Goal: Task Accomplishment & Management: Manage account settings

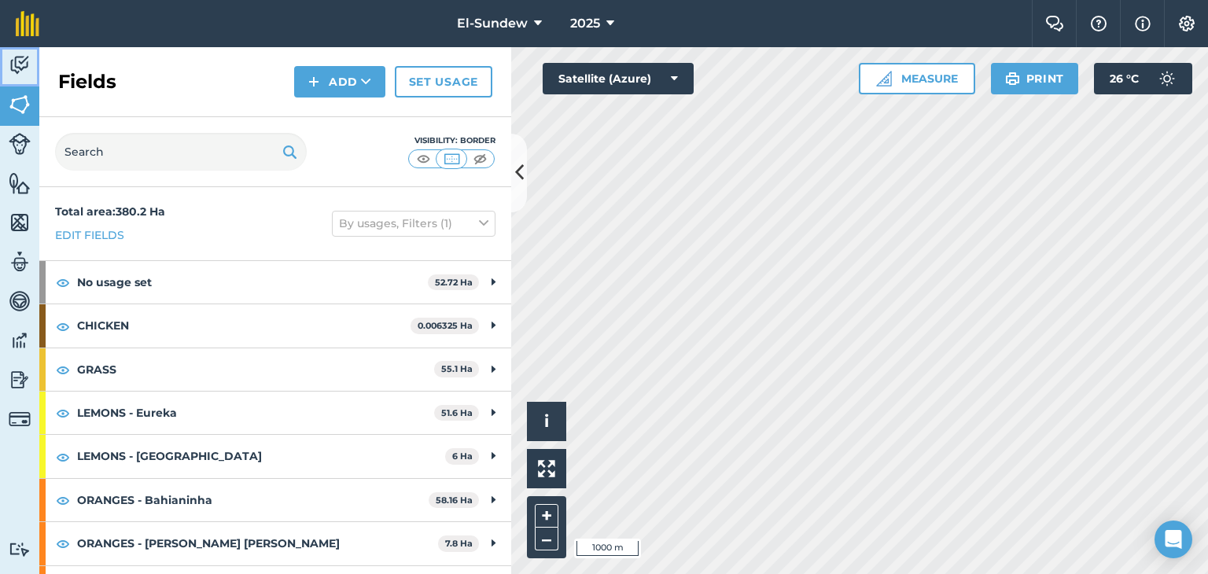
click at [17, 69] on img at bounding box center [20, 65] width 22 height 24
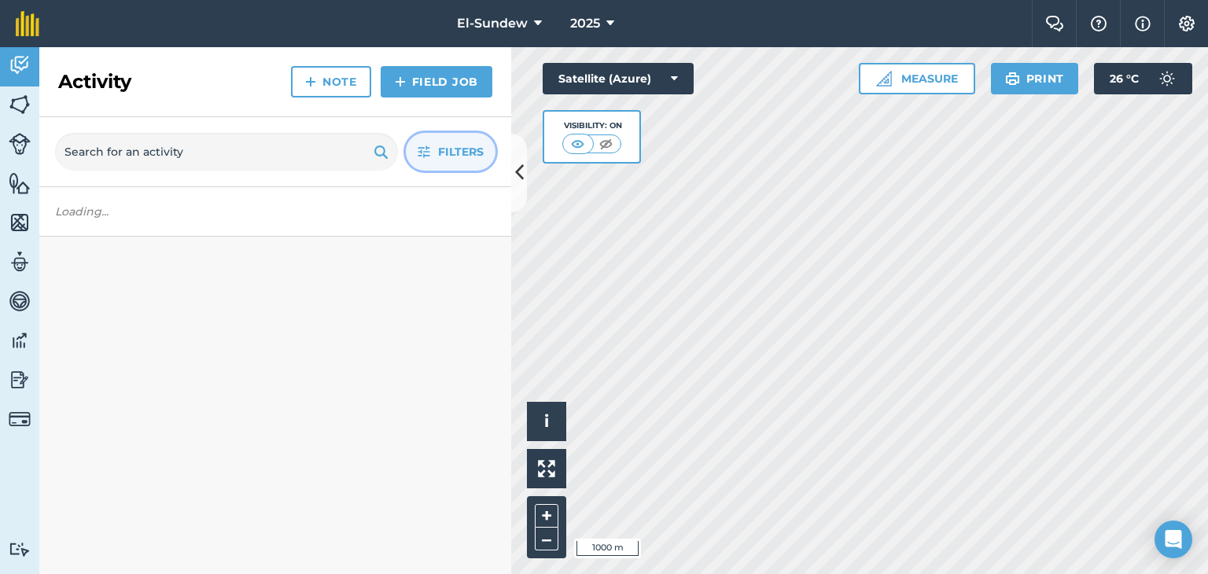
click at [428, 142] on button "Filters" at bounding box center [451, 152] width 90 height 38
click at [424, 153] on icon "button" at bounding box center [423, 151] width 13 height 13
click at [421, 153] on icon "button" at bounding box center [423, 151] width 13 height 13
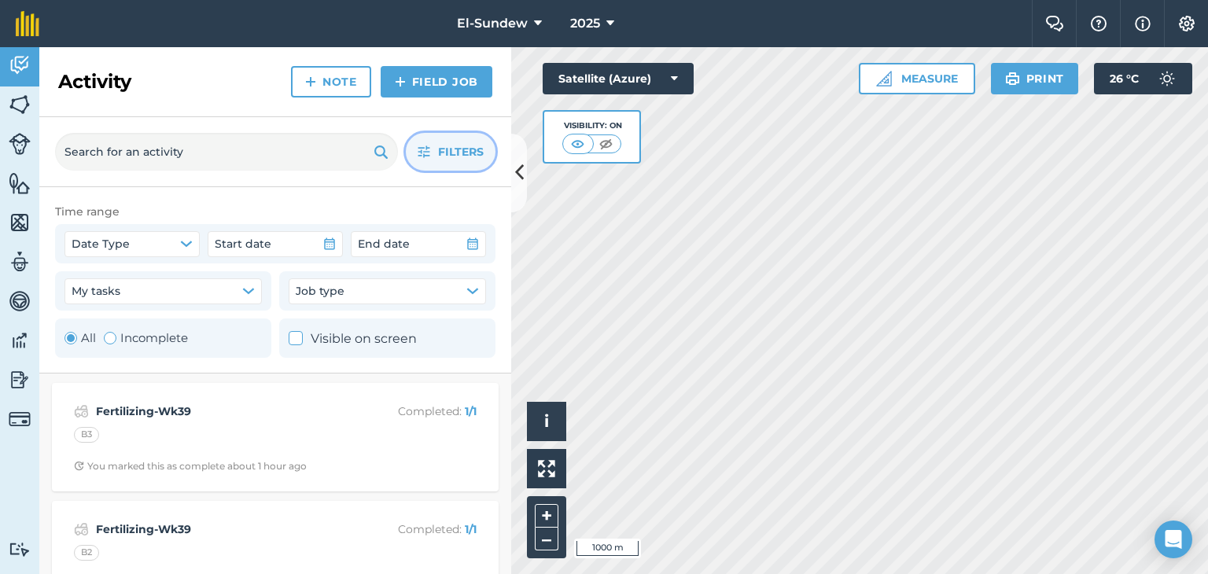
click at [114, 336] on div "Toggle Activity" at bounding box center [110, 338] width 13 height 13
radio input "false"
radio input "true"
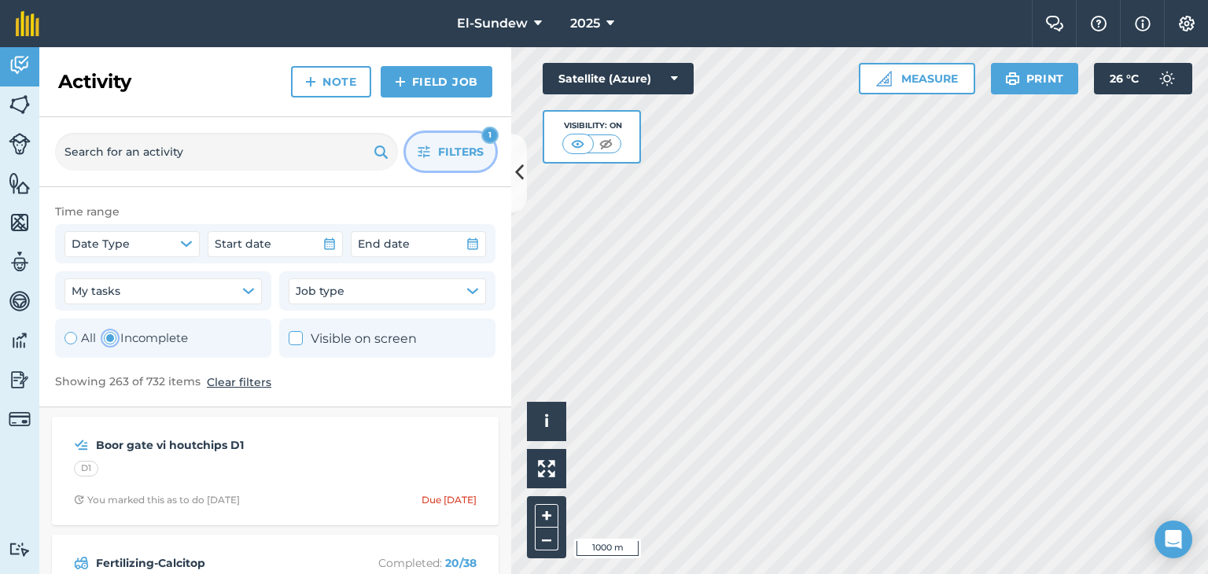
click at [425, 147] on icon "button" at bounding box center [424, 152] width 12 height 12
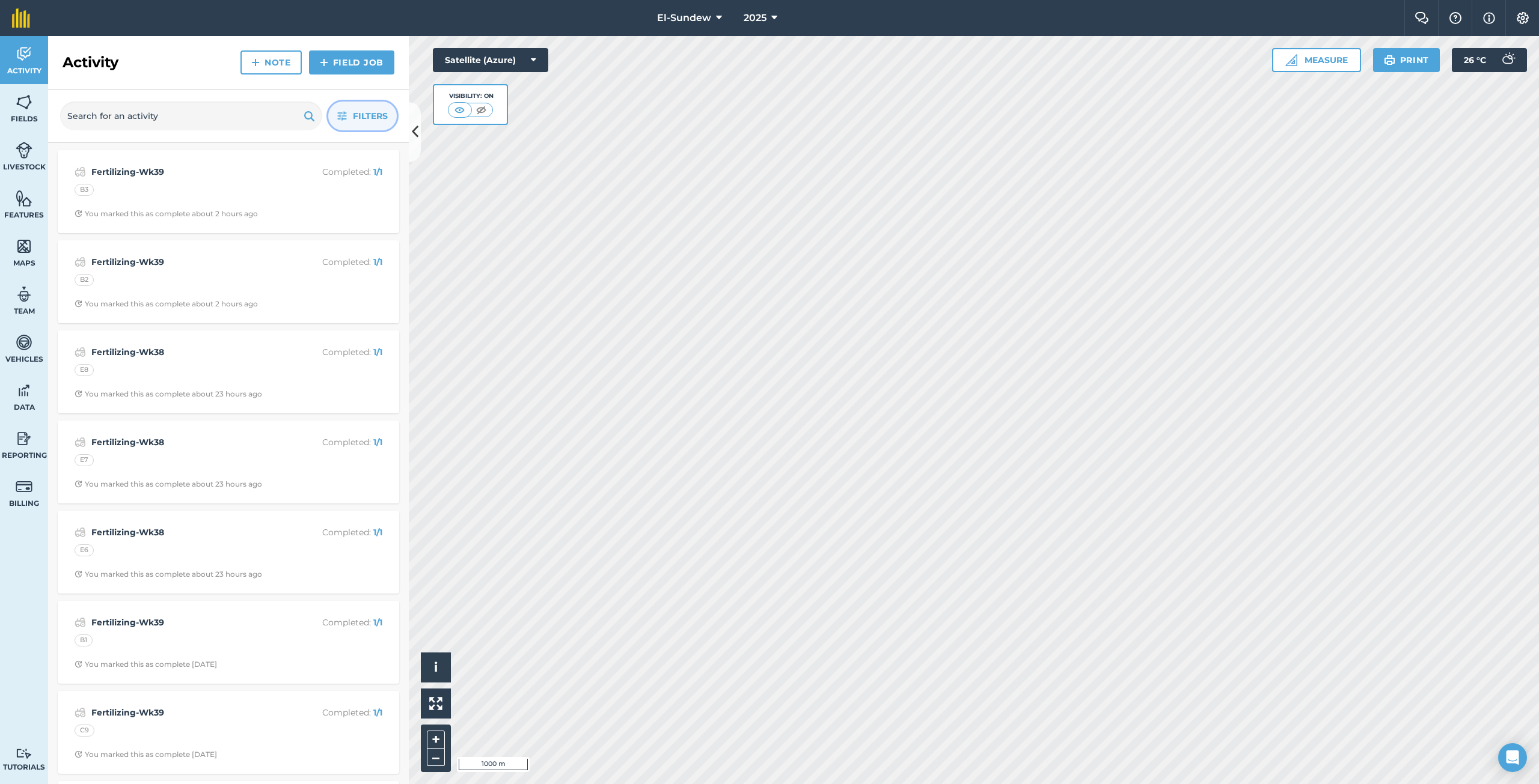
click at [343, 125] on button "Filters" at bounding box center [362, 116] width 69 height 29
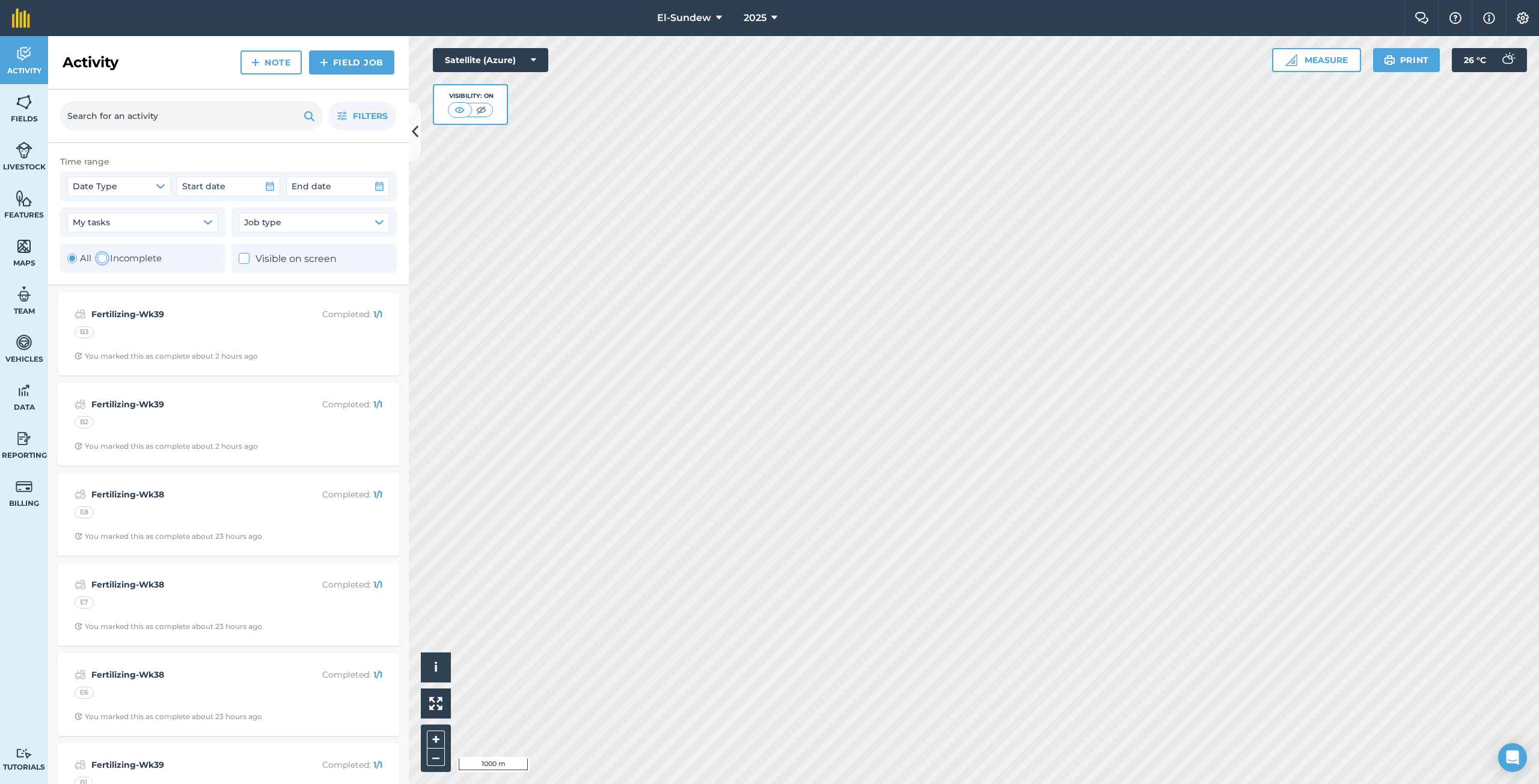
click at [109, 261] on label "Incomplete" at bounding box center [129, 258] width 64 height 15
radio input "false"
radio input "true"
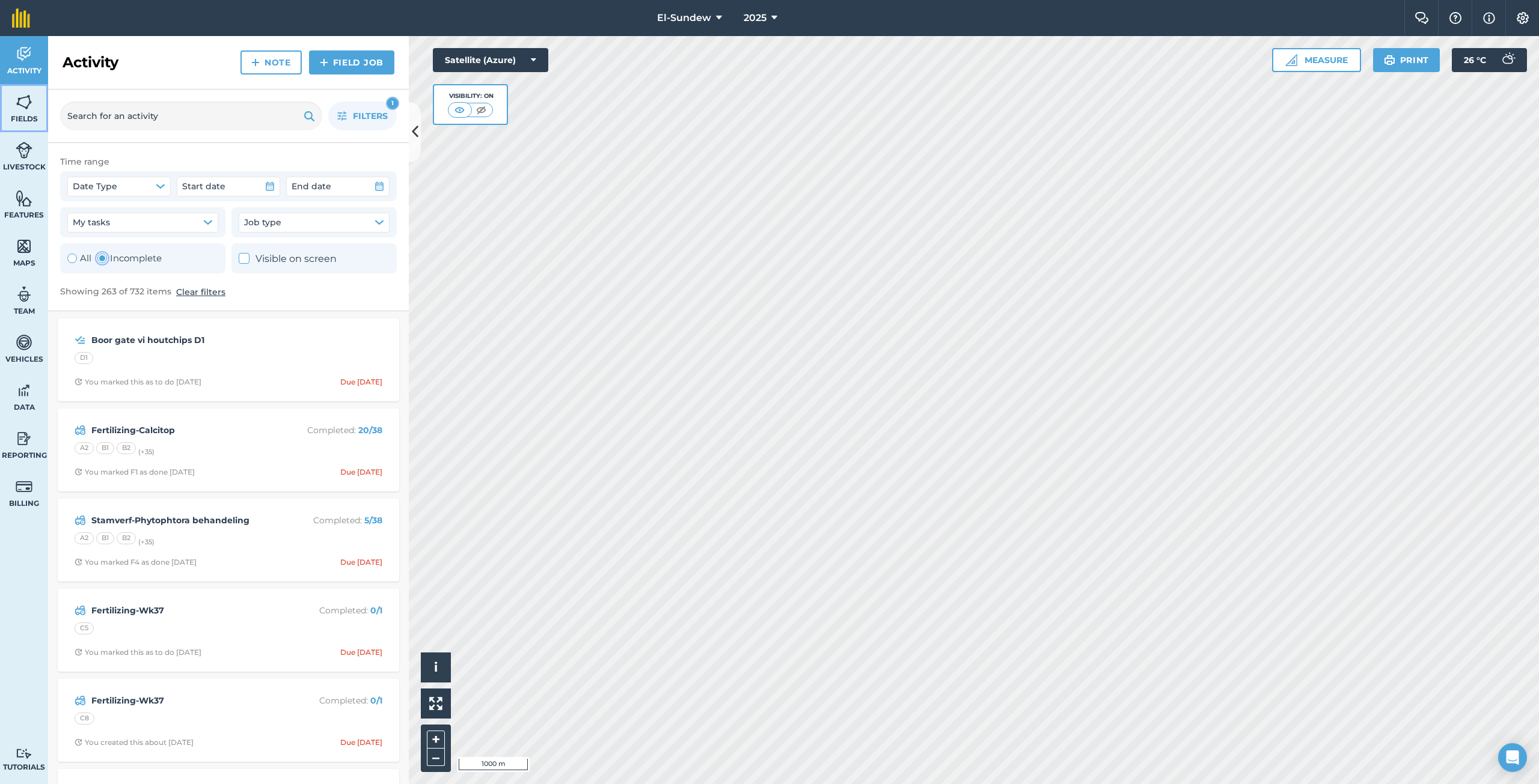
click at [31, 121] on span "Fields" at bounding box center [24, 118] width 48 height 10
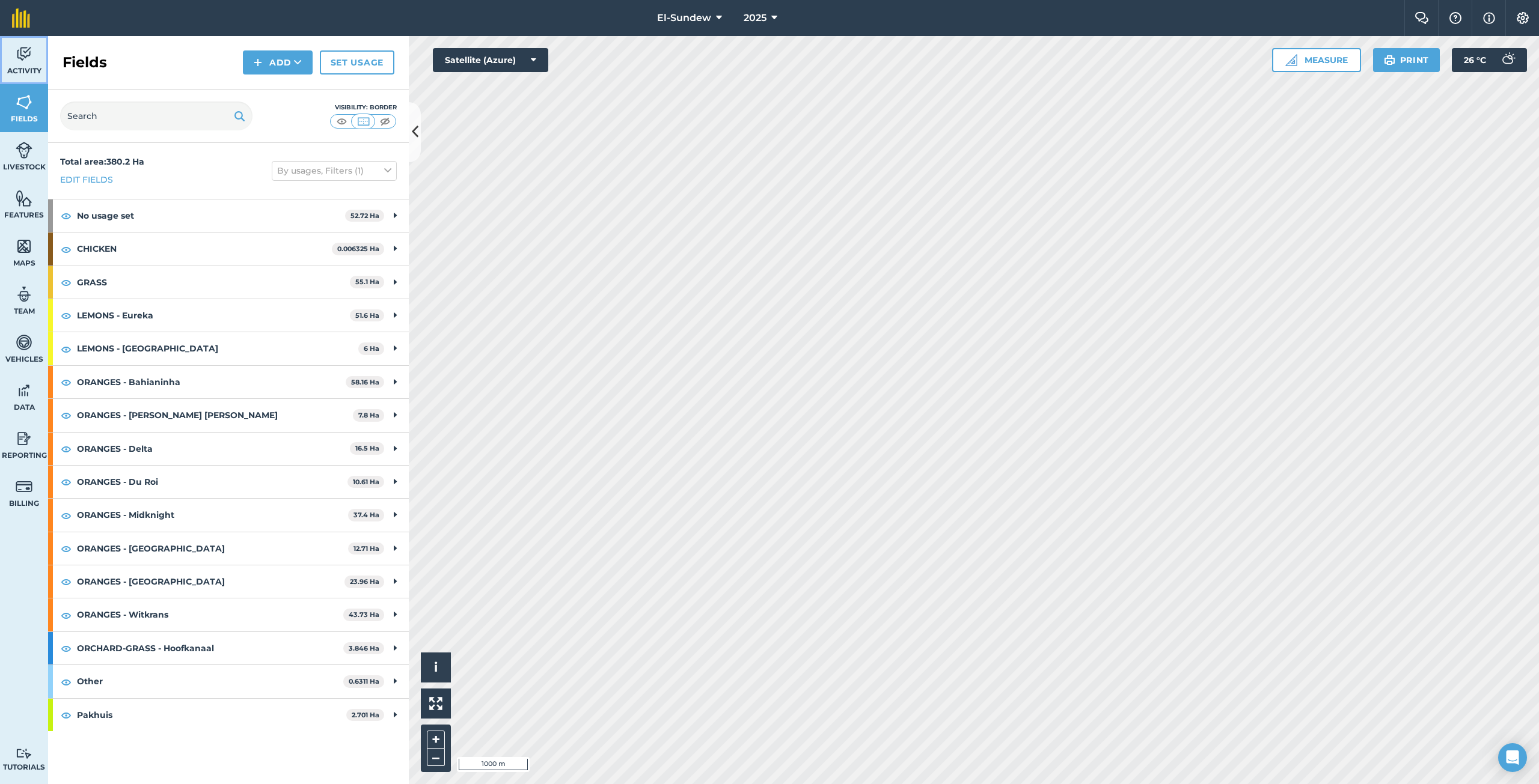
click at [37, 66] on span "Activity" at bounding box center [24, 70] width 48 height 10
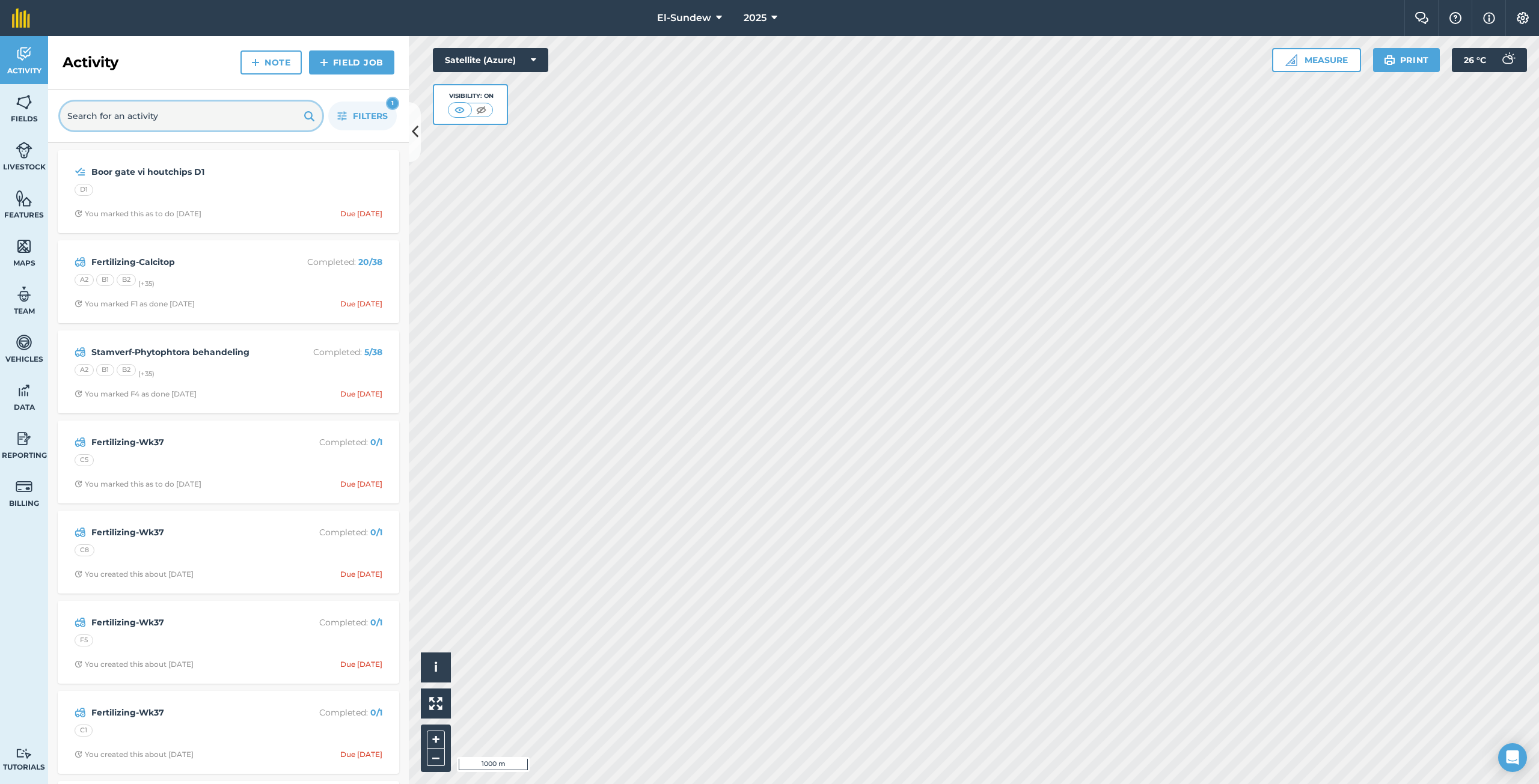
click at [191, 113] on input "text" at bounding box center [191, 116] width 262 height 29
type input "1st"
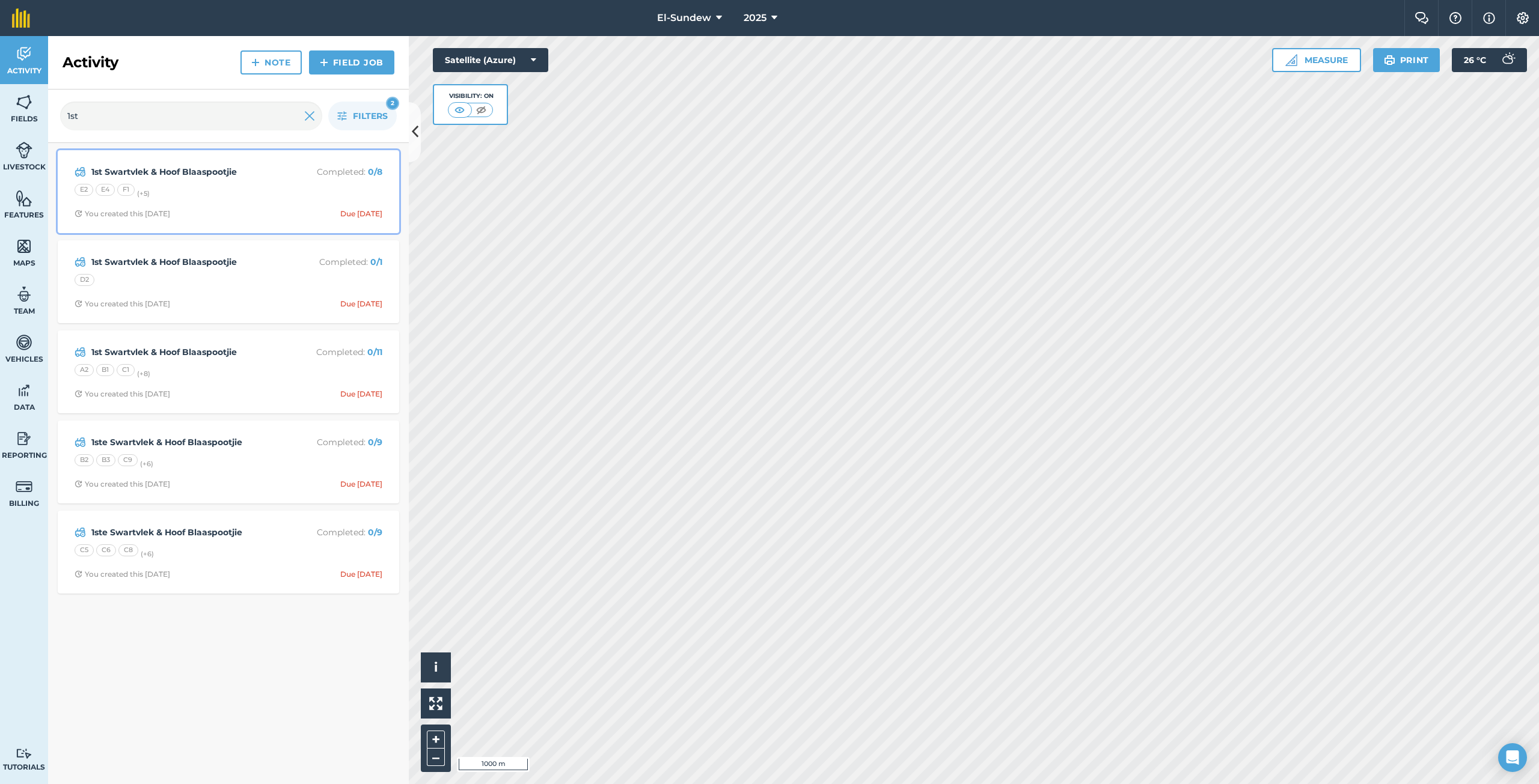
click at [228, 190] on div "E2 E4 F1 (+ 5 )" at bounding box center [228, 192] width 308 height 15
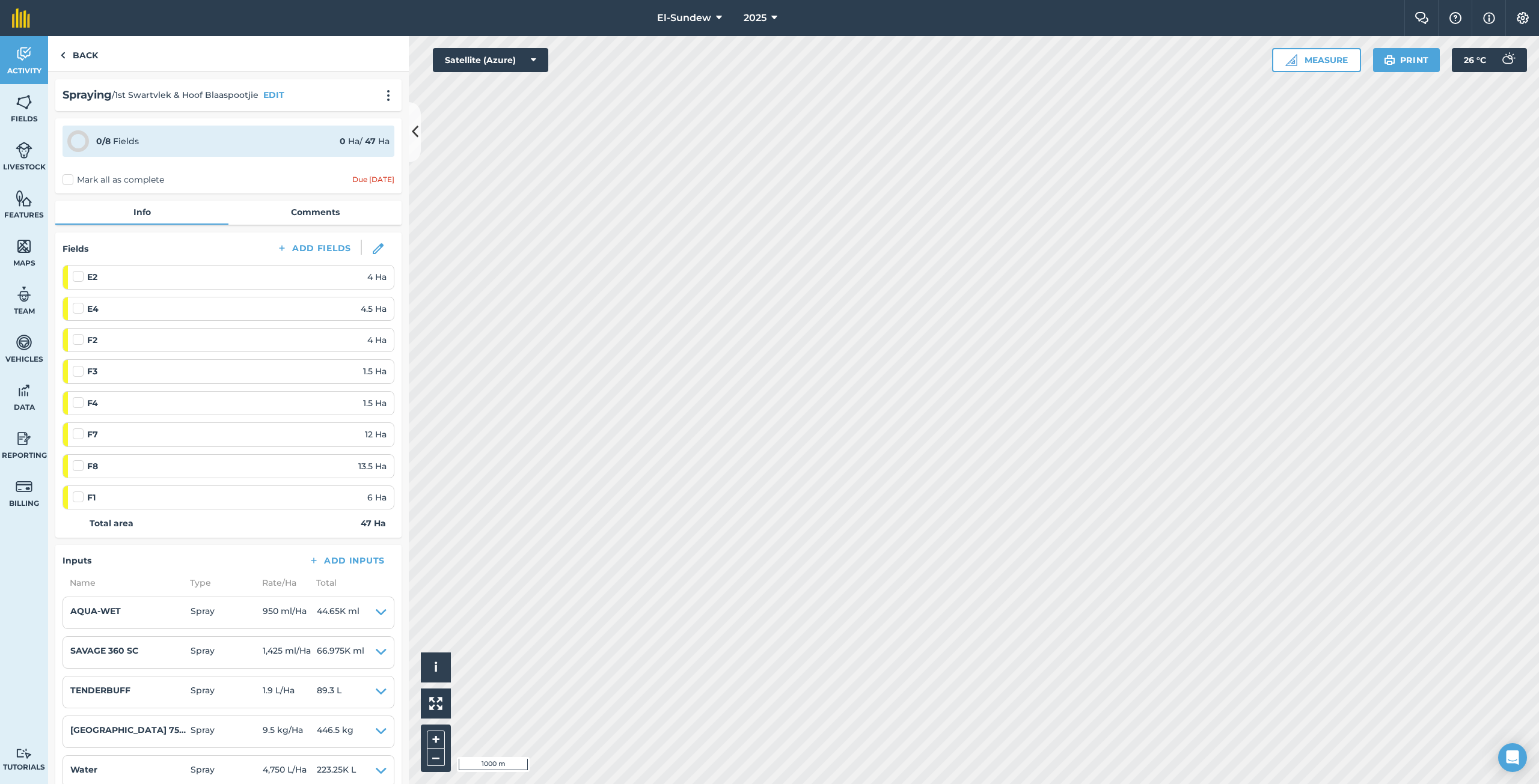
click at [72, 179] on label "Mark all as complete" at bounding box center [113, 180] width 102 height 13
click at [70, 179] on input "Mark all as complete" at bounding box center [67, 177] width 8 height 8
checkbox input "false"
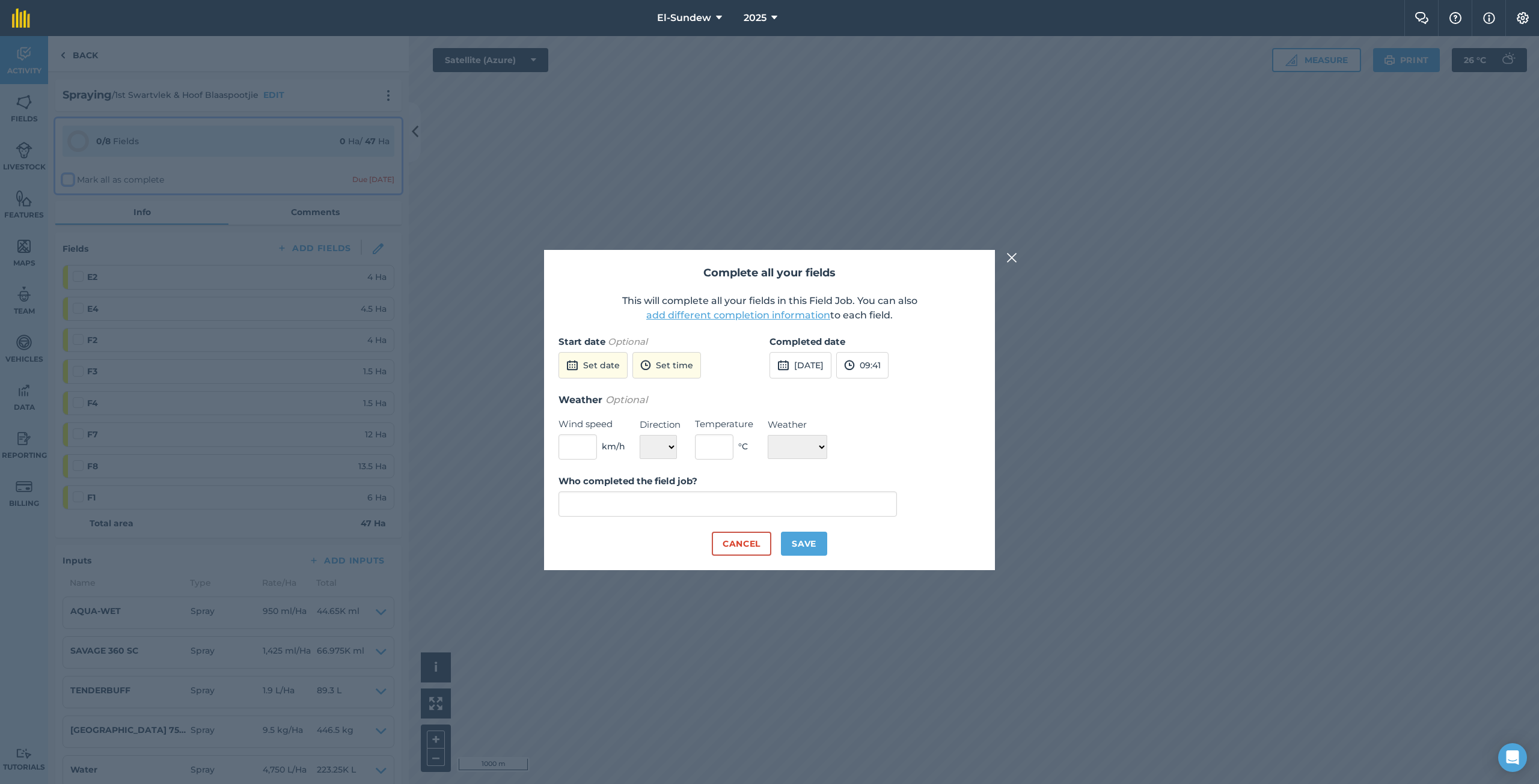
type input "LJ van der Merwe"
click at [613, 358] on button "Set date" at bounding box center [593, 365] width 69 height 27
click at [657, 426] on abbr "2" at bounding box center [657, 430] width 4 height 8
click at [677, 368] on button "12:00" at bounding box center [651, 365] width 52 height 27
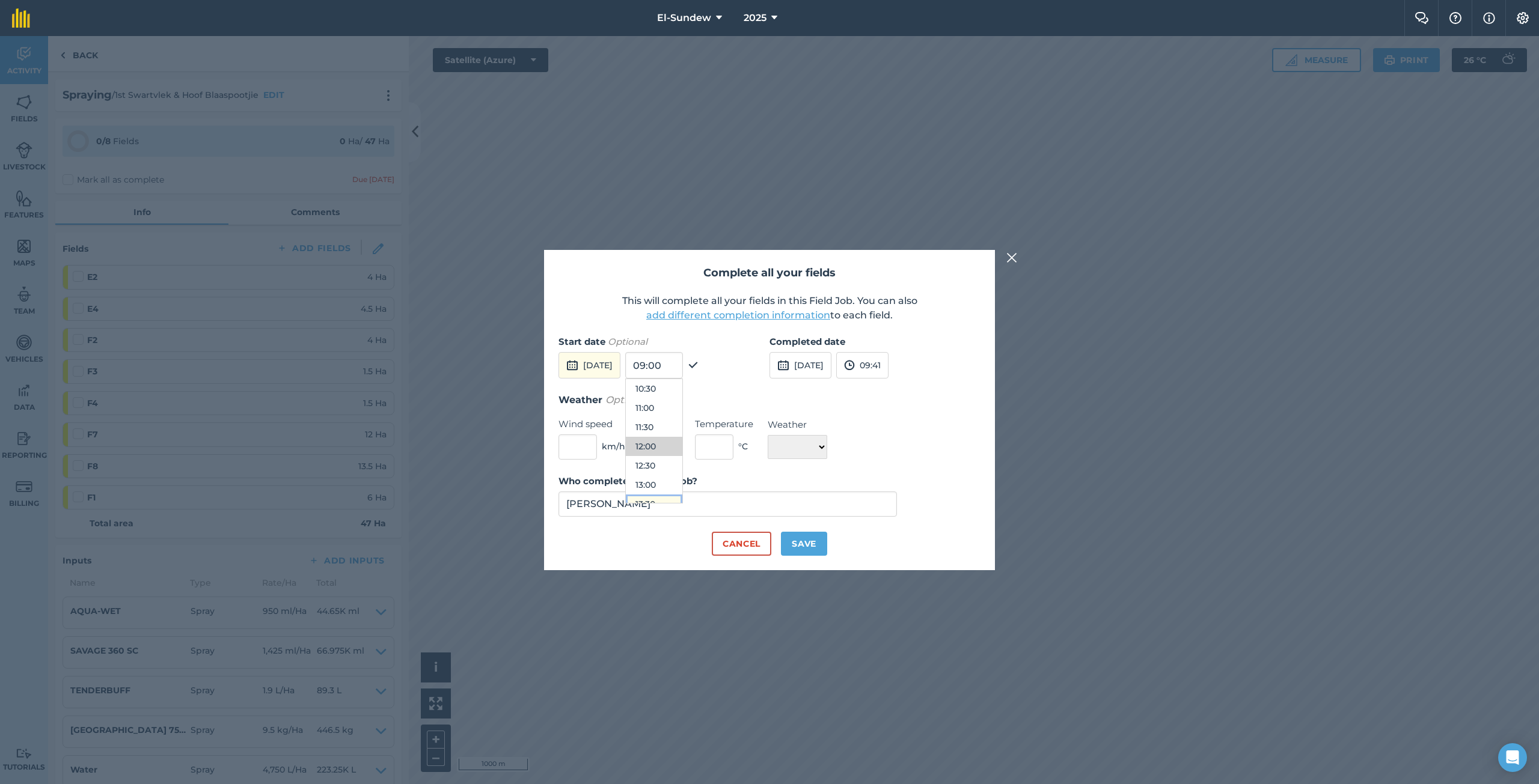
click at [679, 497] on button "13:30" at bounding box center [654, 504] width 57 height 19
click at [676, 372] on button "13:30" at bounding box center [651, 365] width 51 height 27
click at [682, 483] on button "14:30" at bounding box center [654, 484] width 57 height 19
click at [831, 364] on button "6th Oct 2025" at bounding box center [800, 365] width 62 height 27
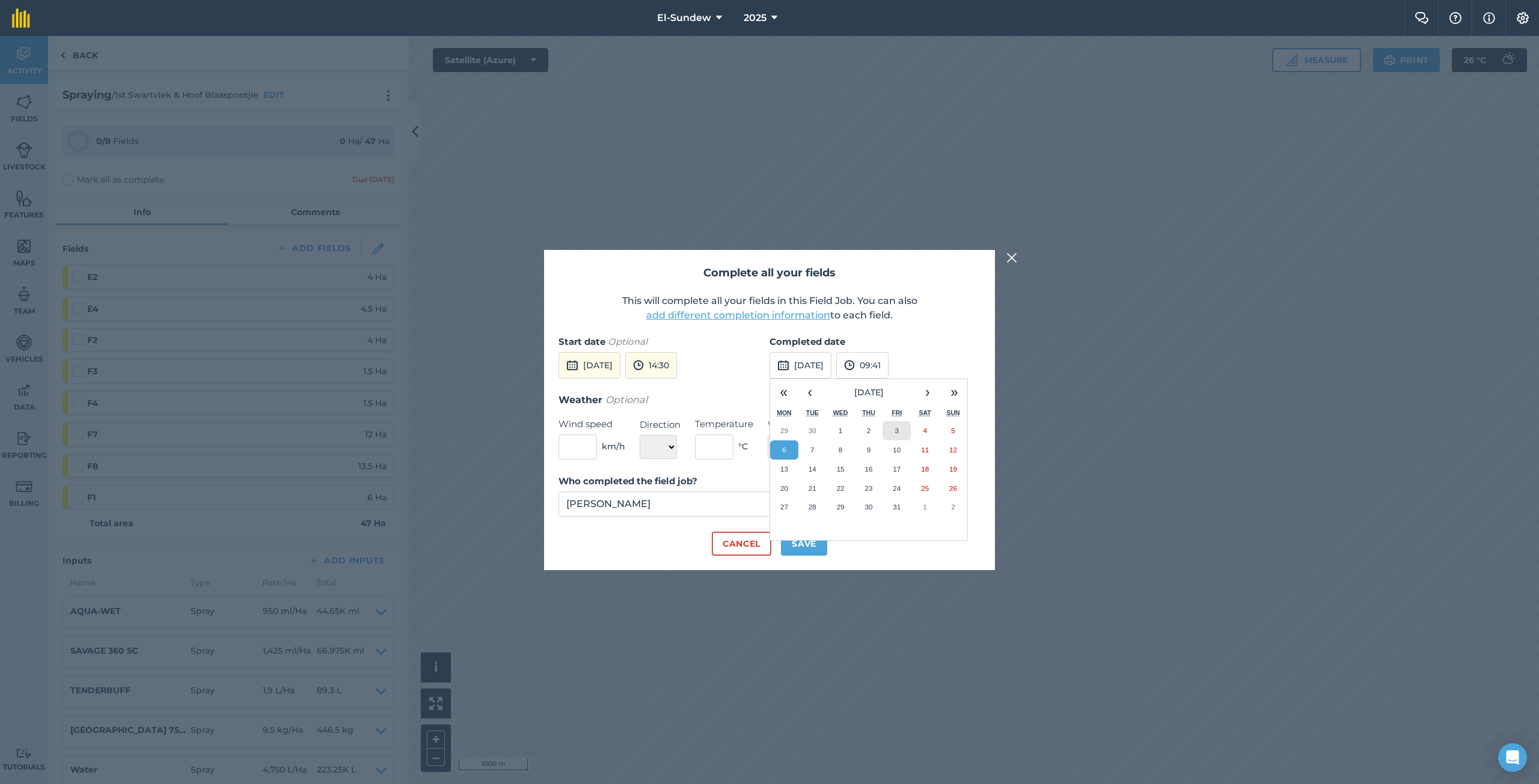
click at [904, 424] on button "3" at bounding box center [896, 430] width 28 height 19
click at [888, 364] on button "09:41" at bounding box center [862, 365] width 52 height 27
click at [884, 439] on button "15:00" at bounding box center [865, 438] width 57 height 19
click at [806, 539] on button "Save" at bounding box center [804, 543] width 47 height 24
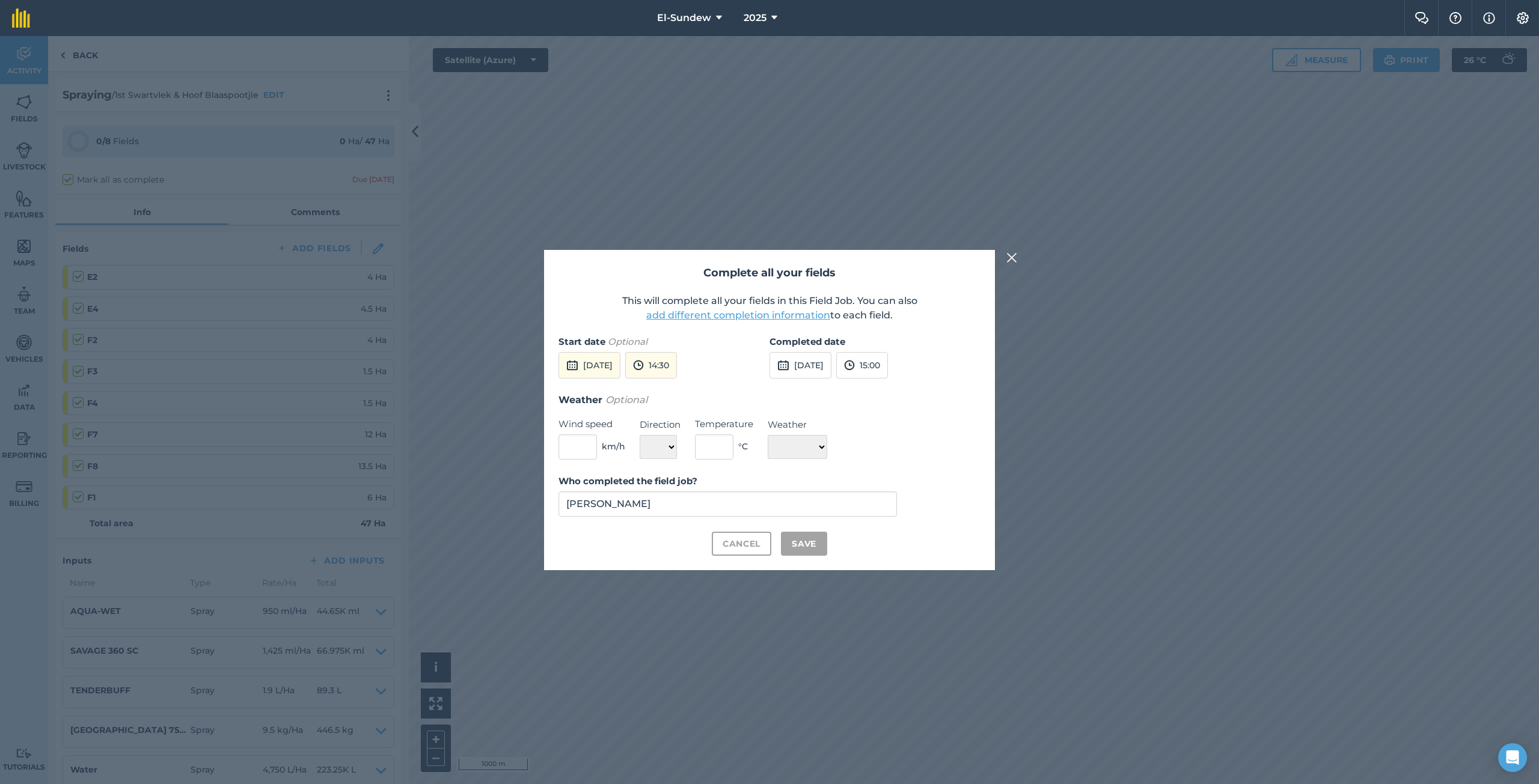
checkbox input "true"
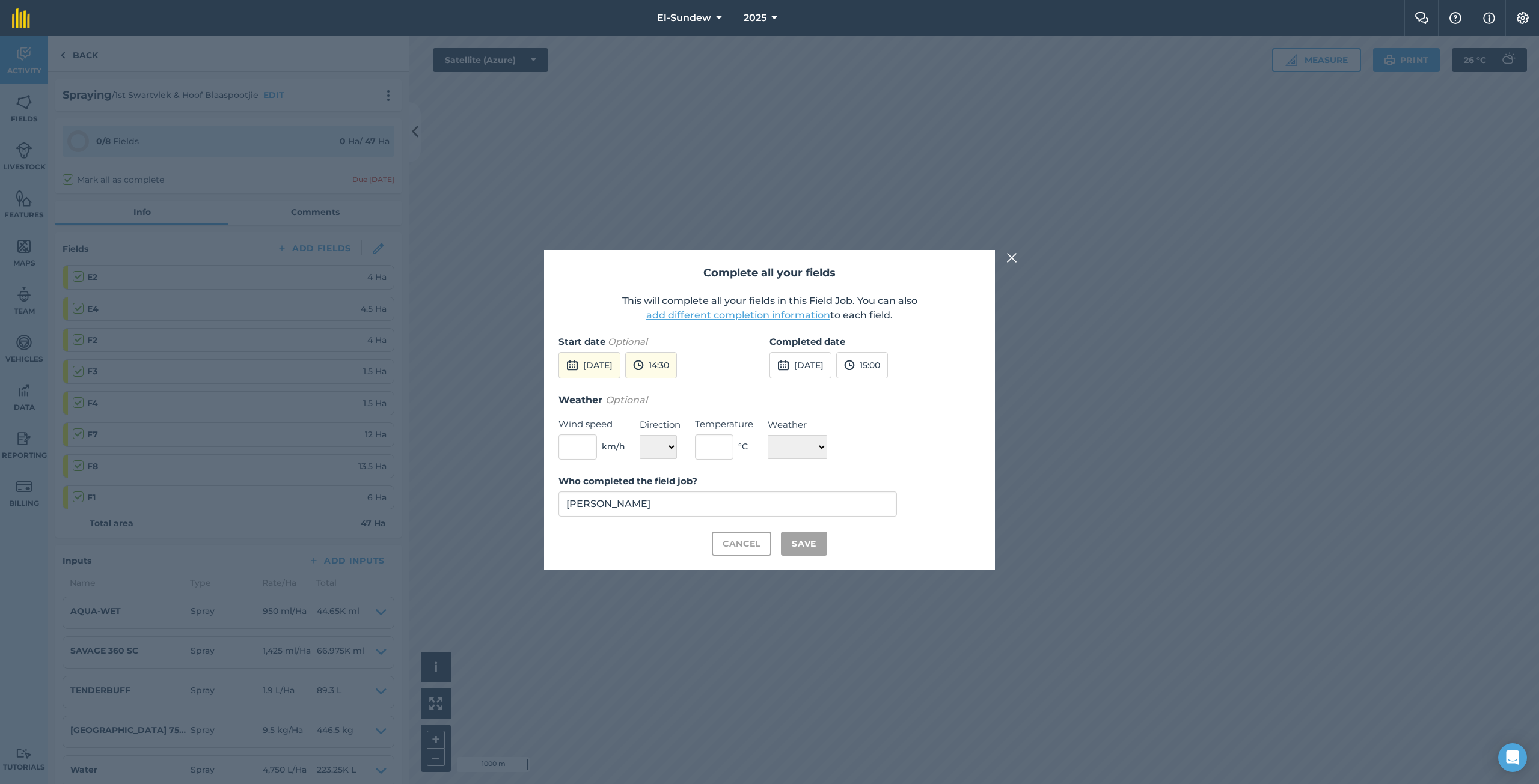
checkbox input "true"
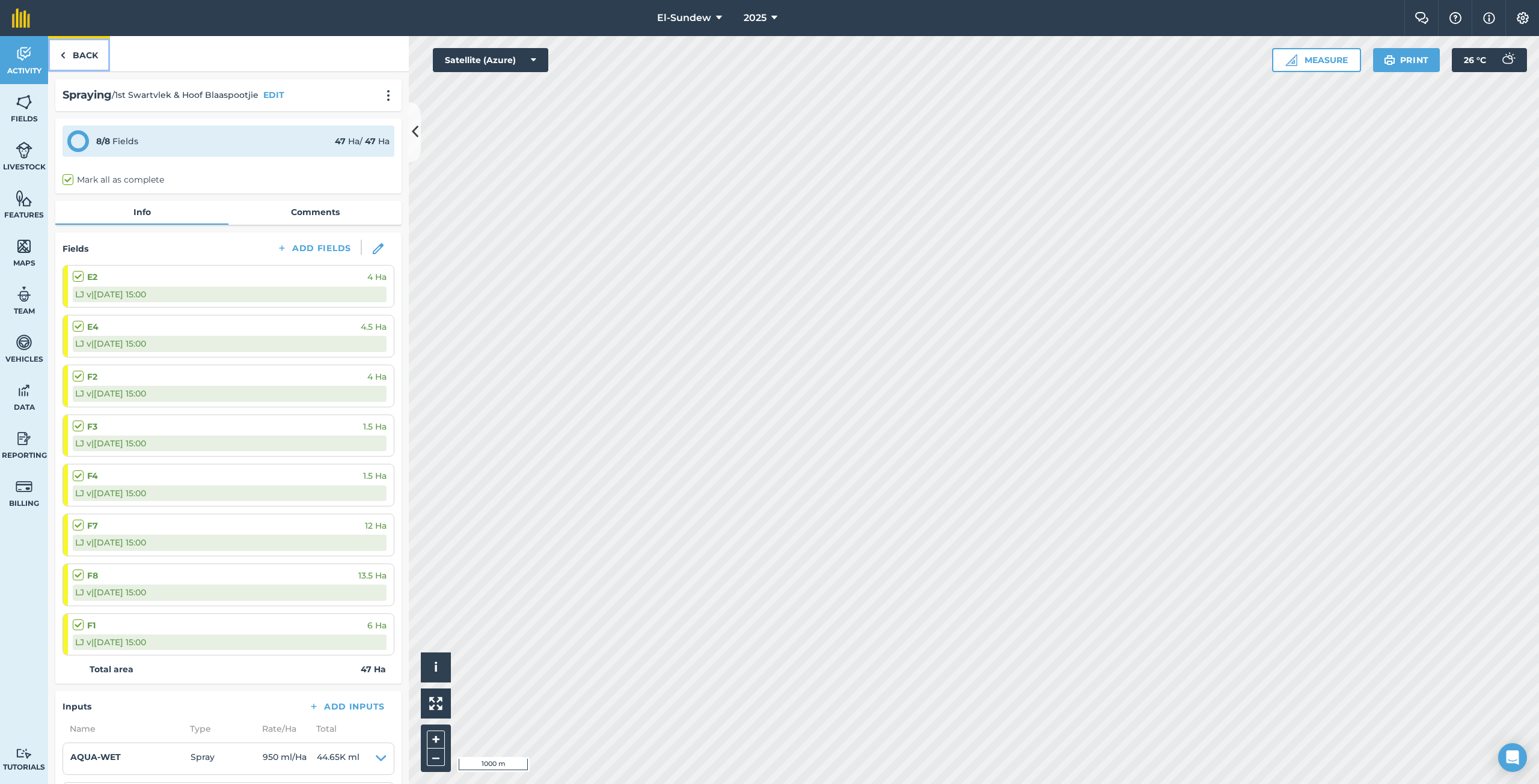
click at [89, 62] on link "Back" at bounding box center [79, 53] width 62 height 35
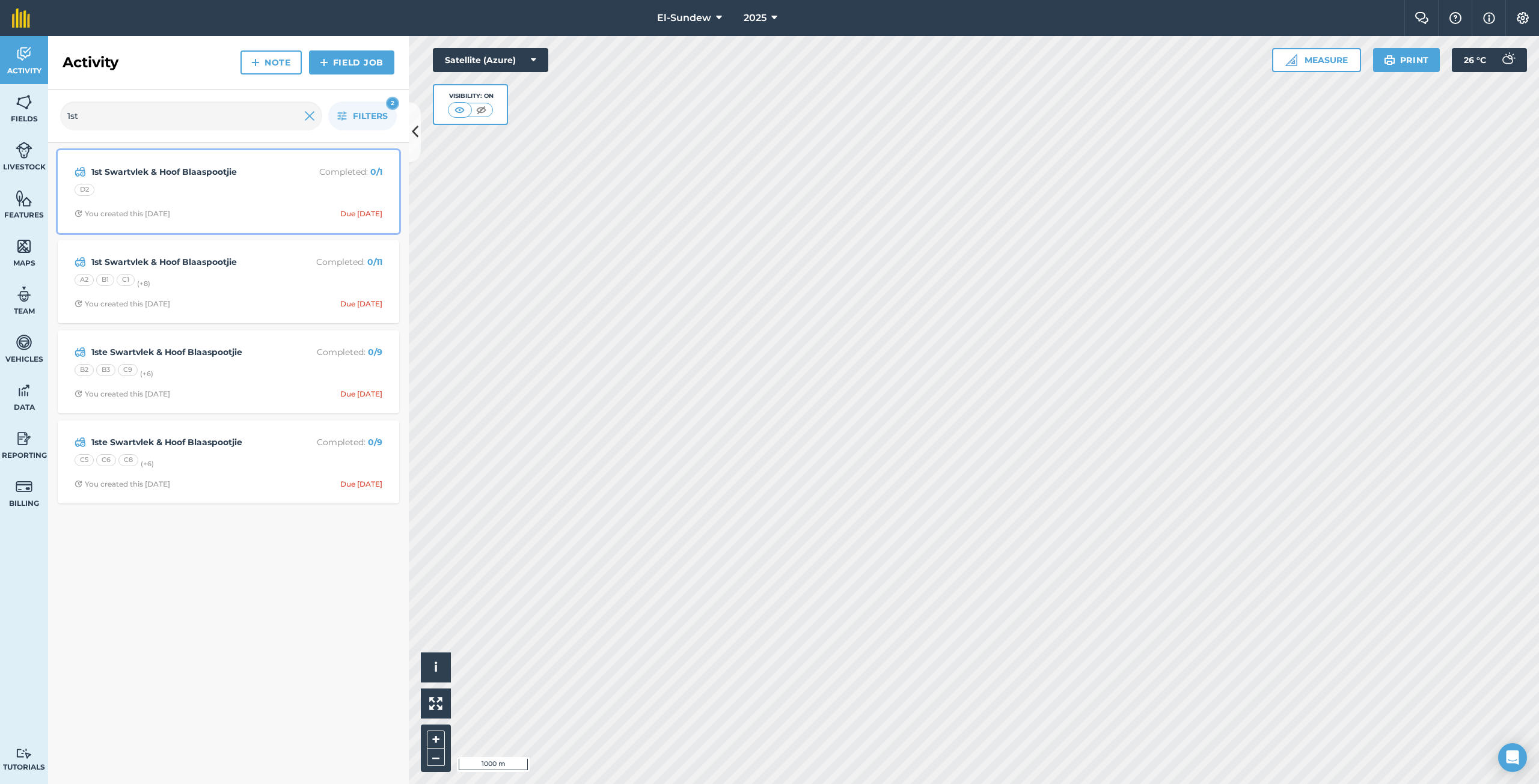
click at [267, 184] on div "D2" at bounding box center [228, 192] width 308 height 15
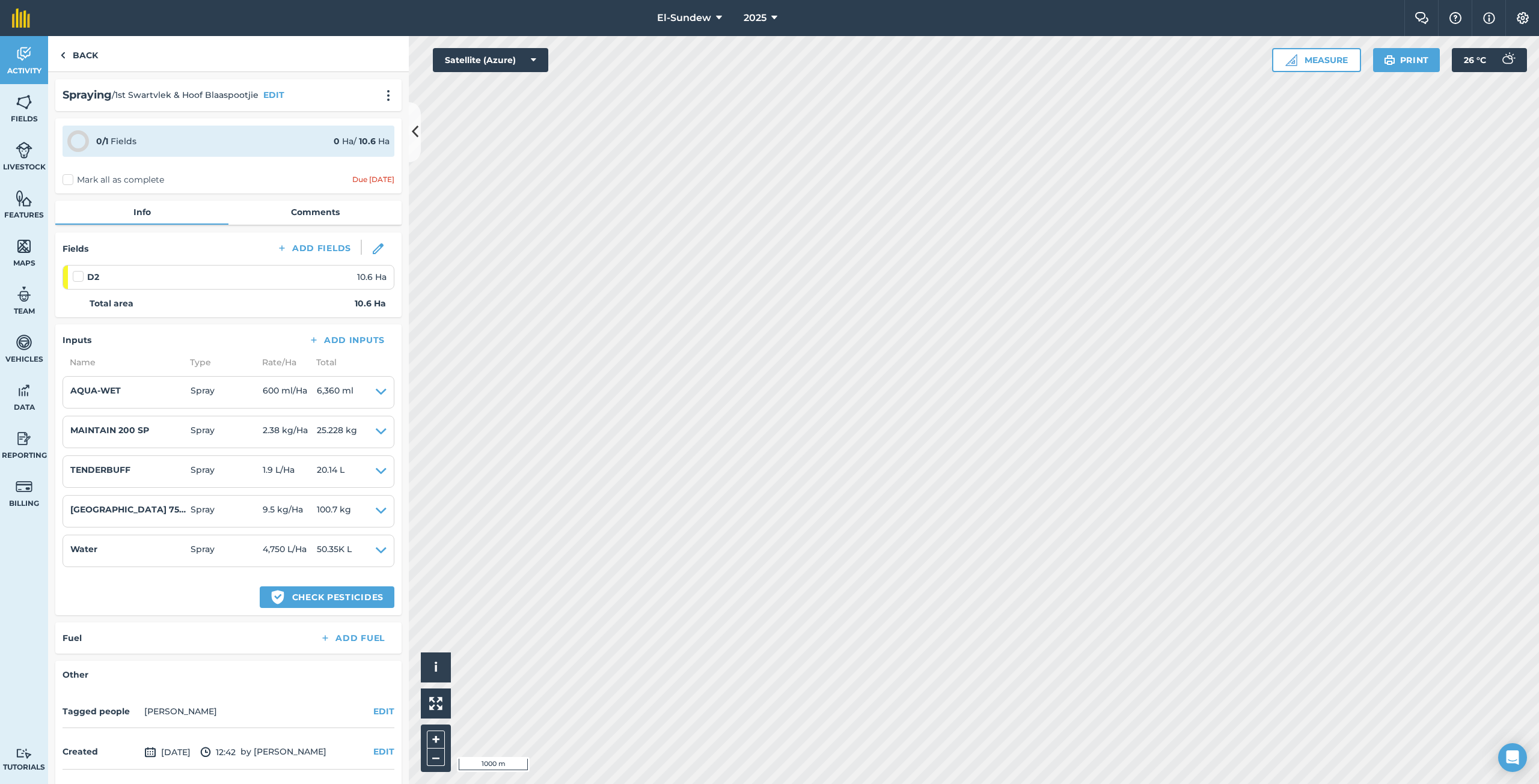
click at [84, 277] on div at bounding box center [80, 277] width 15 height 12
click at [77, 271] on label at bounding box center [80, 271] width 15 height 0
click at [77, 277] on input "checkbox" at bounding box center [76, 274] width 8 height 8
checkbox input "false"
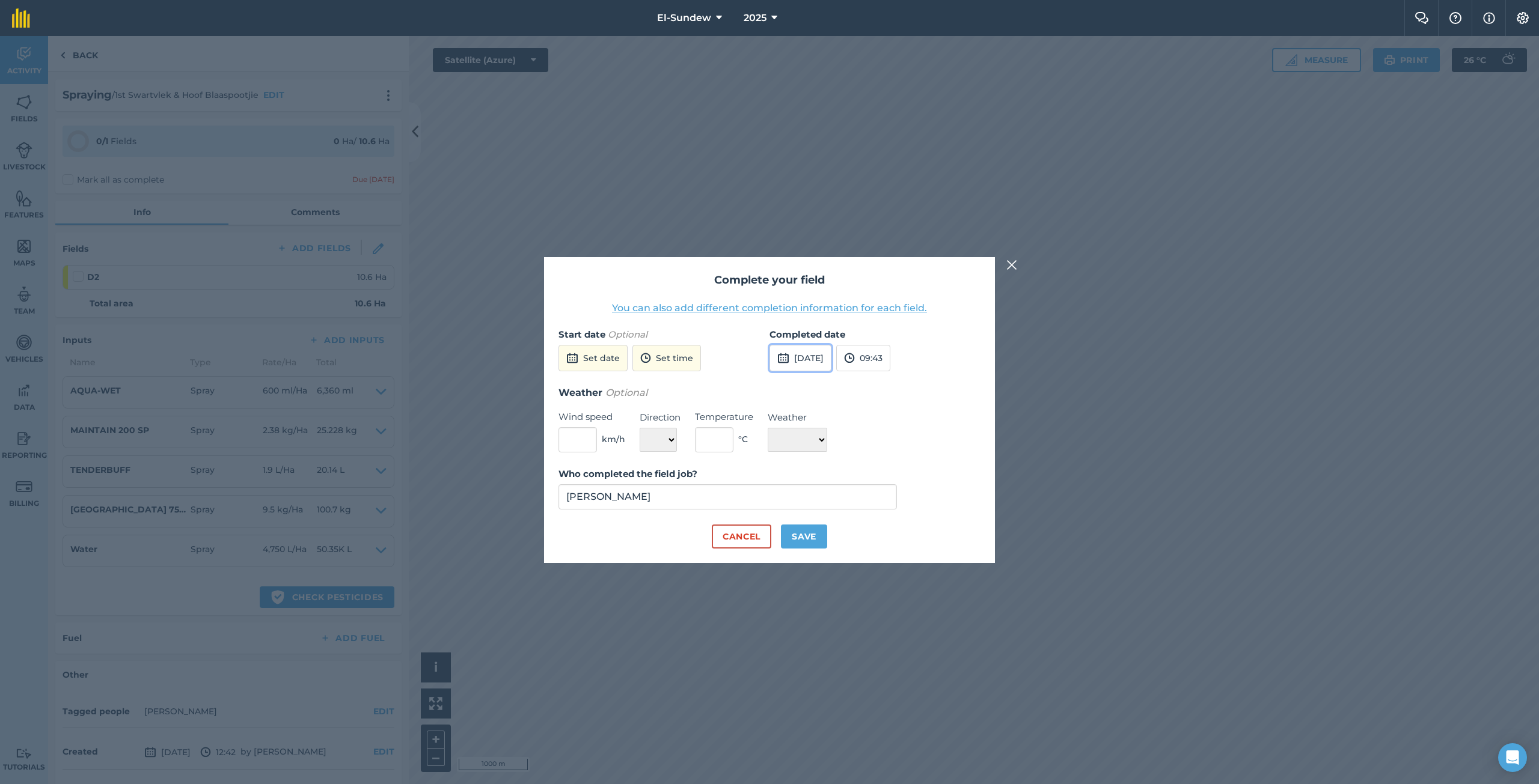
click at [804, 361] on button "6th Oct 2025" at bounding box center [800, 358] width 62 height 27
click at [878, 419] on button "2" at bounding box center [869, 423] width 28 height 19
click at [890, 361] on button "09:43" at bounding box center [863, 358] width 54 height 27
click at [893, 488] on button "16:30" at bounding box center [865, 488] width 57 height 19
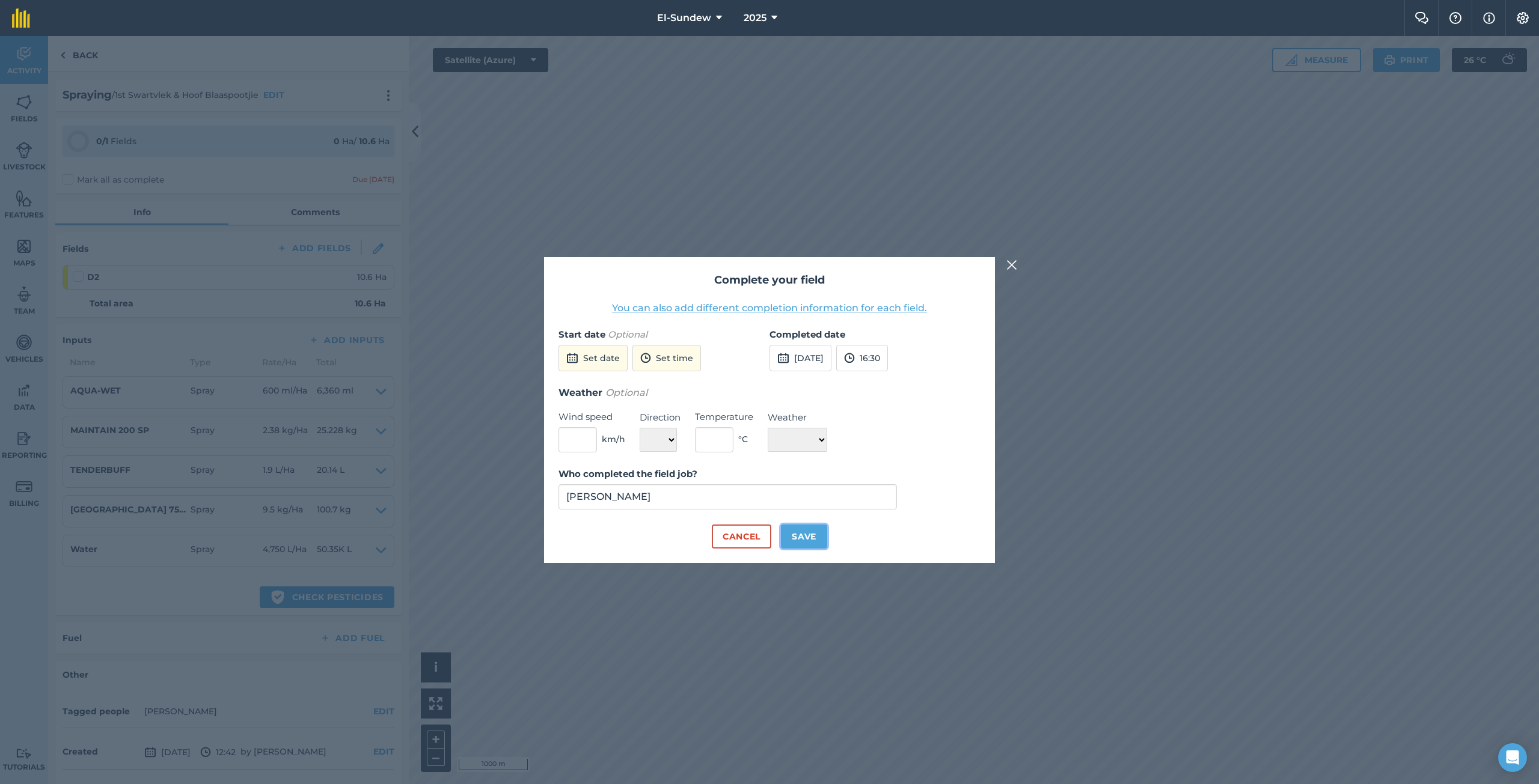
drag, startPoint x: 804, startPoint y: 533, endPoint x: 824, endPoint y: 499, distance: 39.4
click at [818, 507] on form "Start date Optional Set date Set time Completed date 2nd Oct 2025 16:30 Weather…" at bounding box center [769, 437] width 422 height 221
click at [800, 531] on button "Save" at bounding box center [804, 536] width 47 height 24
checkbox input "true"
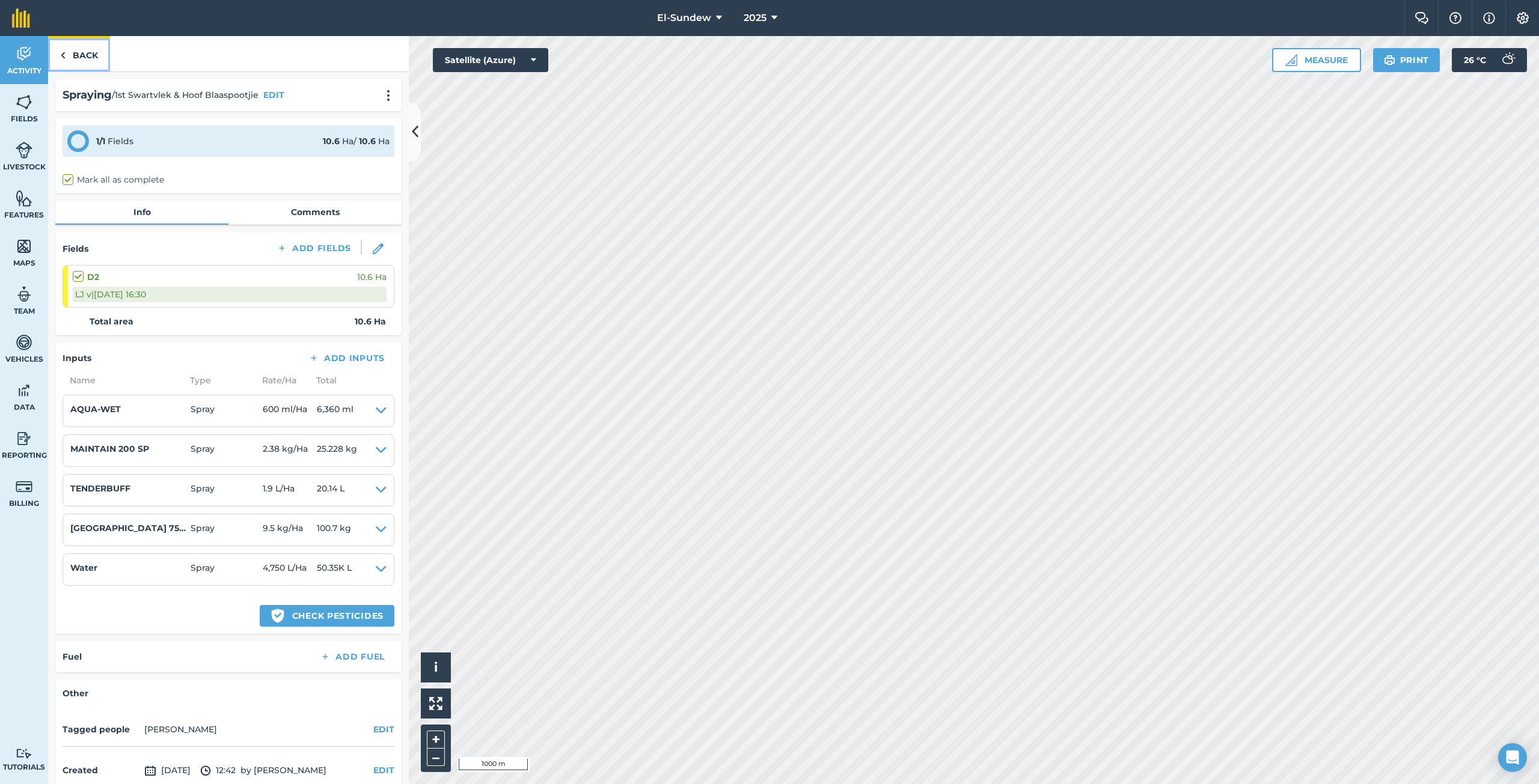
click at [86, 61] on link "Back" at bounding box center [79, 53] width 62 height 35
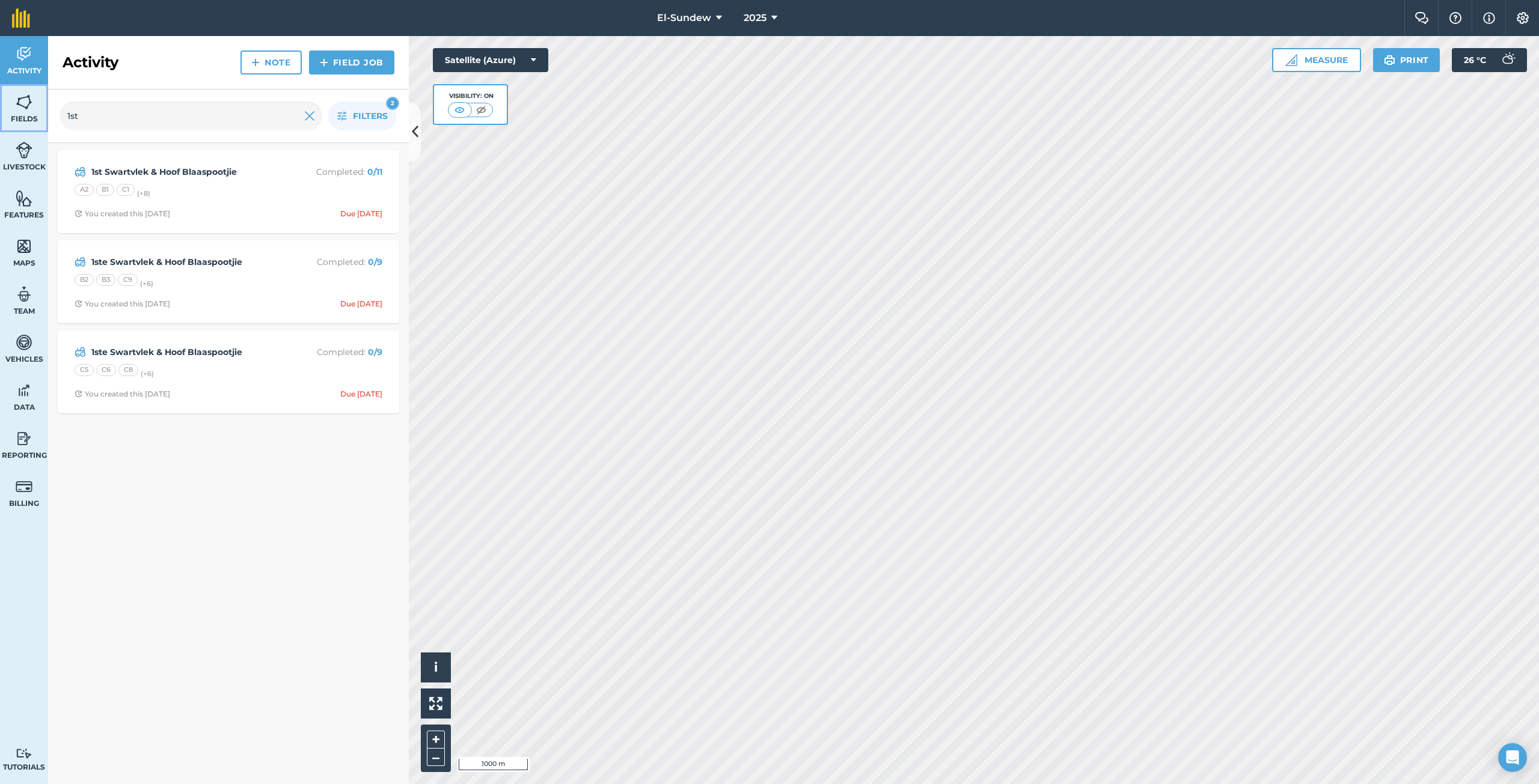
click at [38, 97] on link "Fields" at bounding box center [24, 108] width 48 height 48
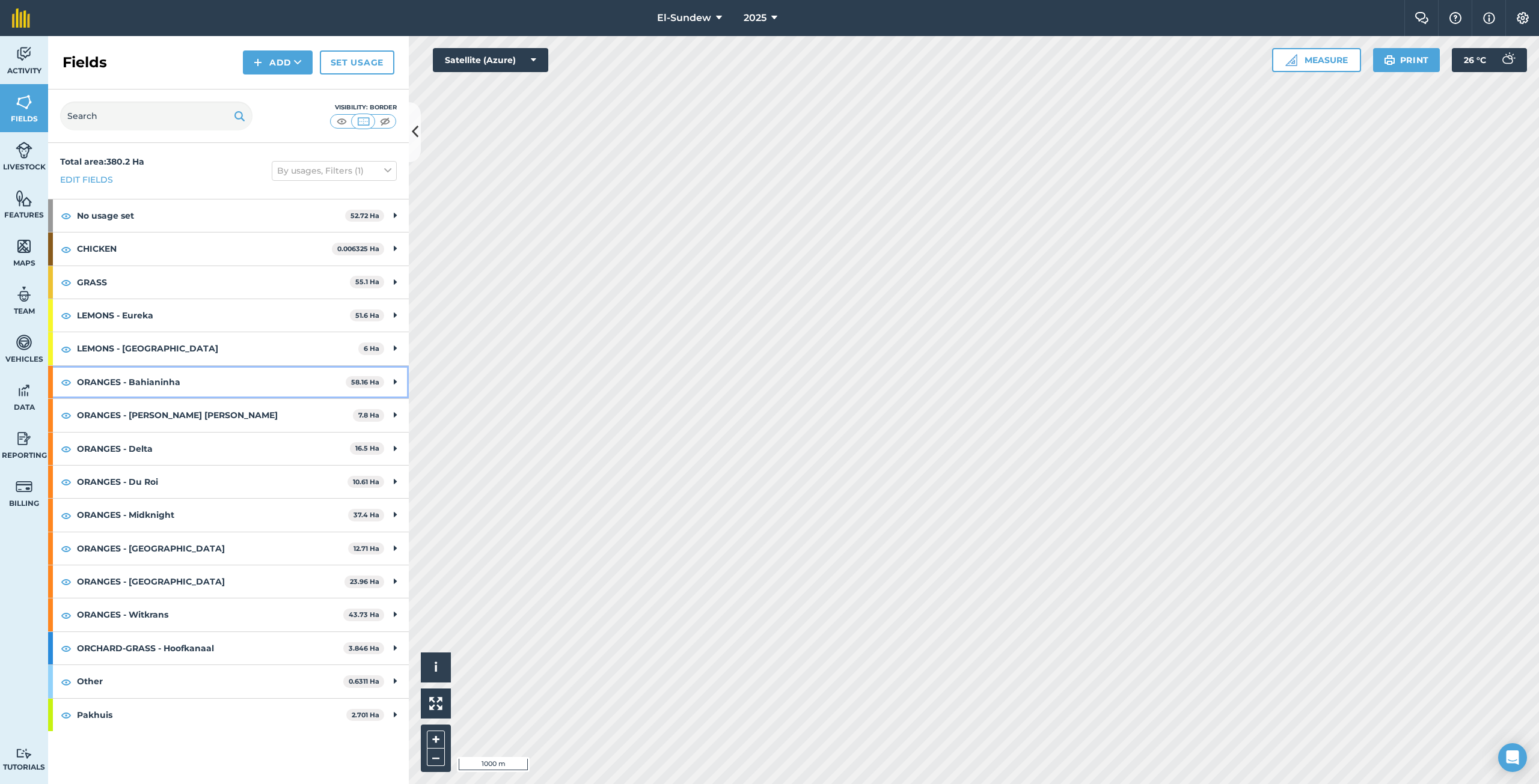
click at [188, 382] on strong "ORANGES - Bahianinha" at bounding box center [211, 382] width 268 height 32
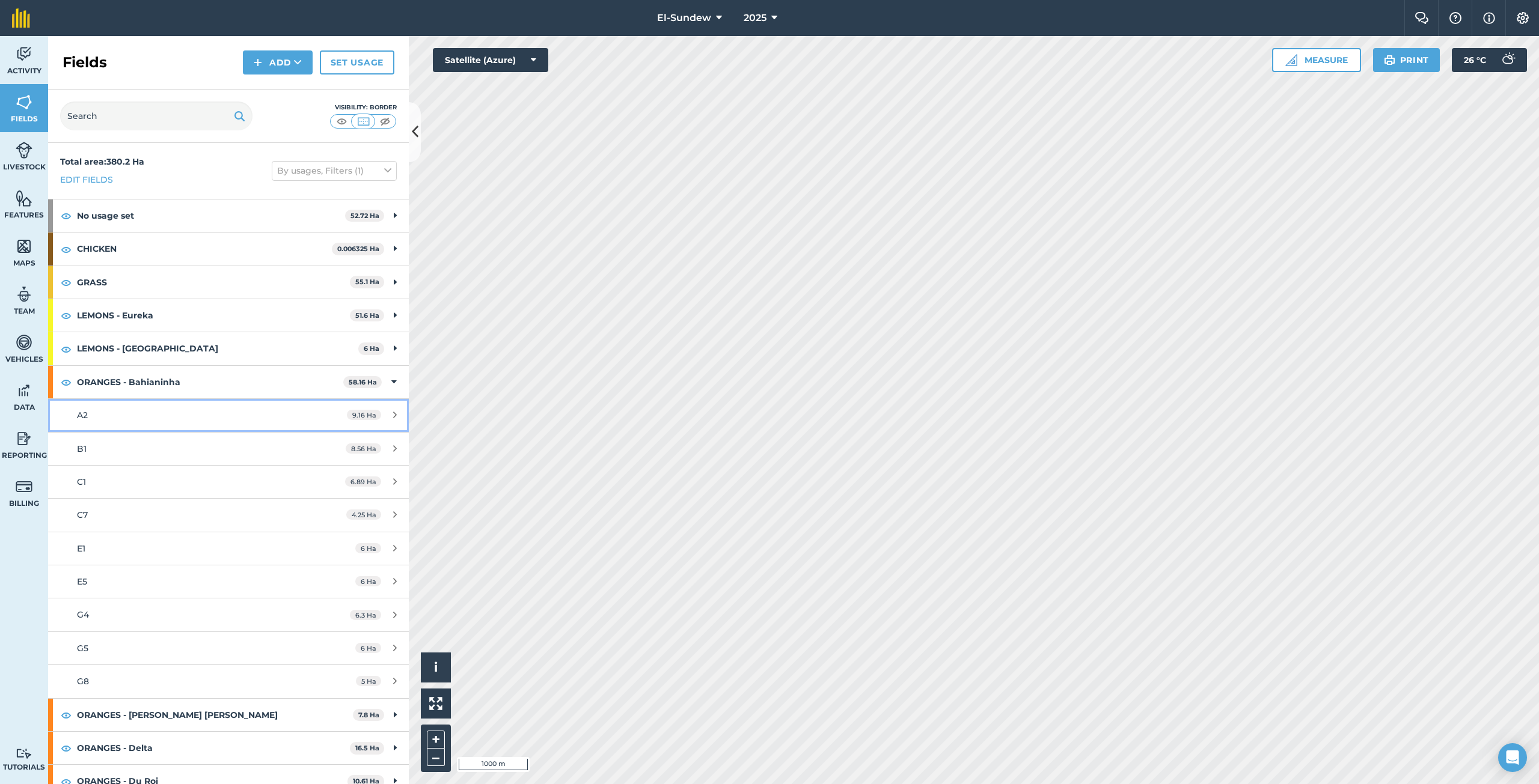
click at [162, 422] on div "A2" at bounding box center [190, 415] width 226 height 13
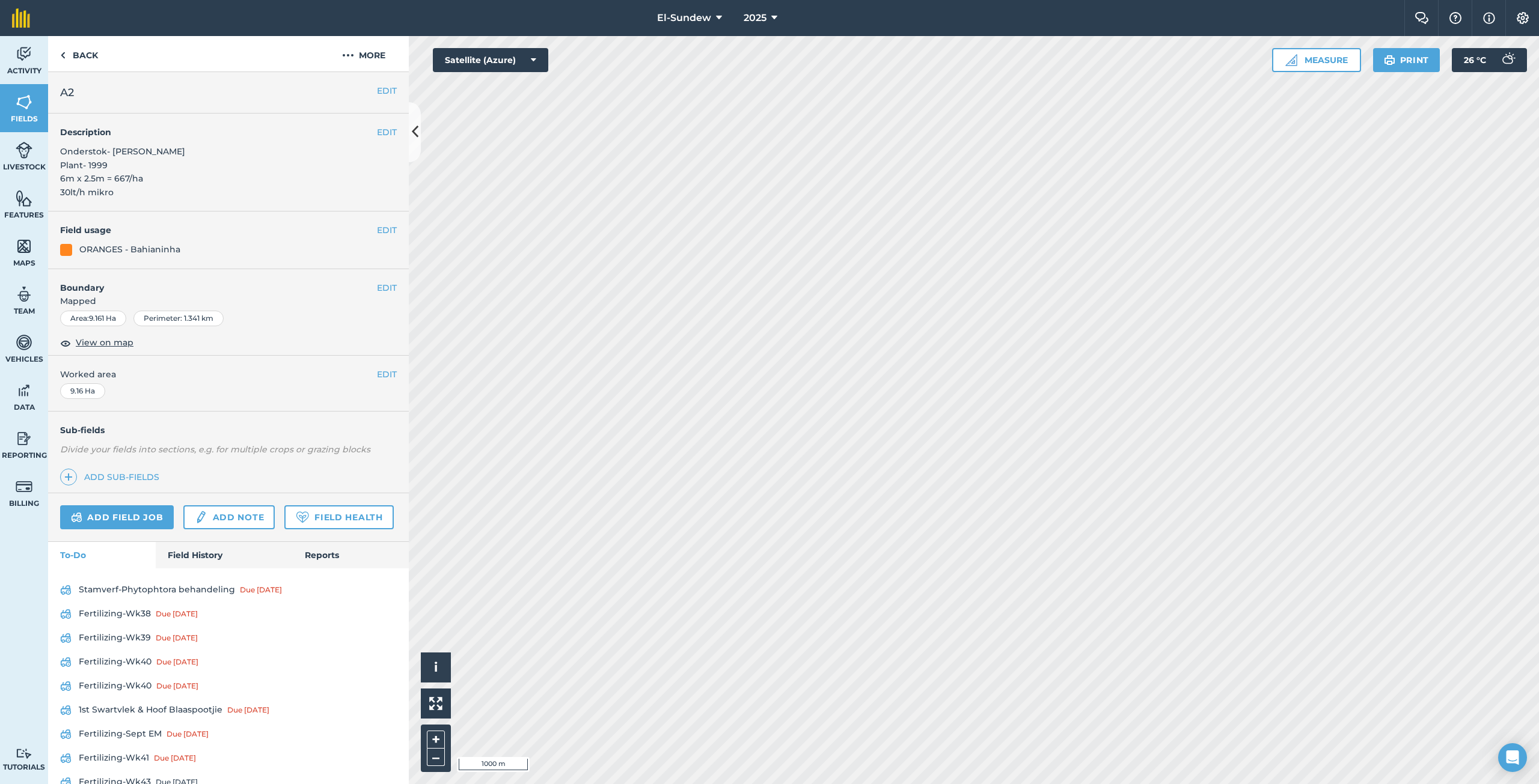
scroll to position [154, 0]
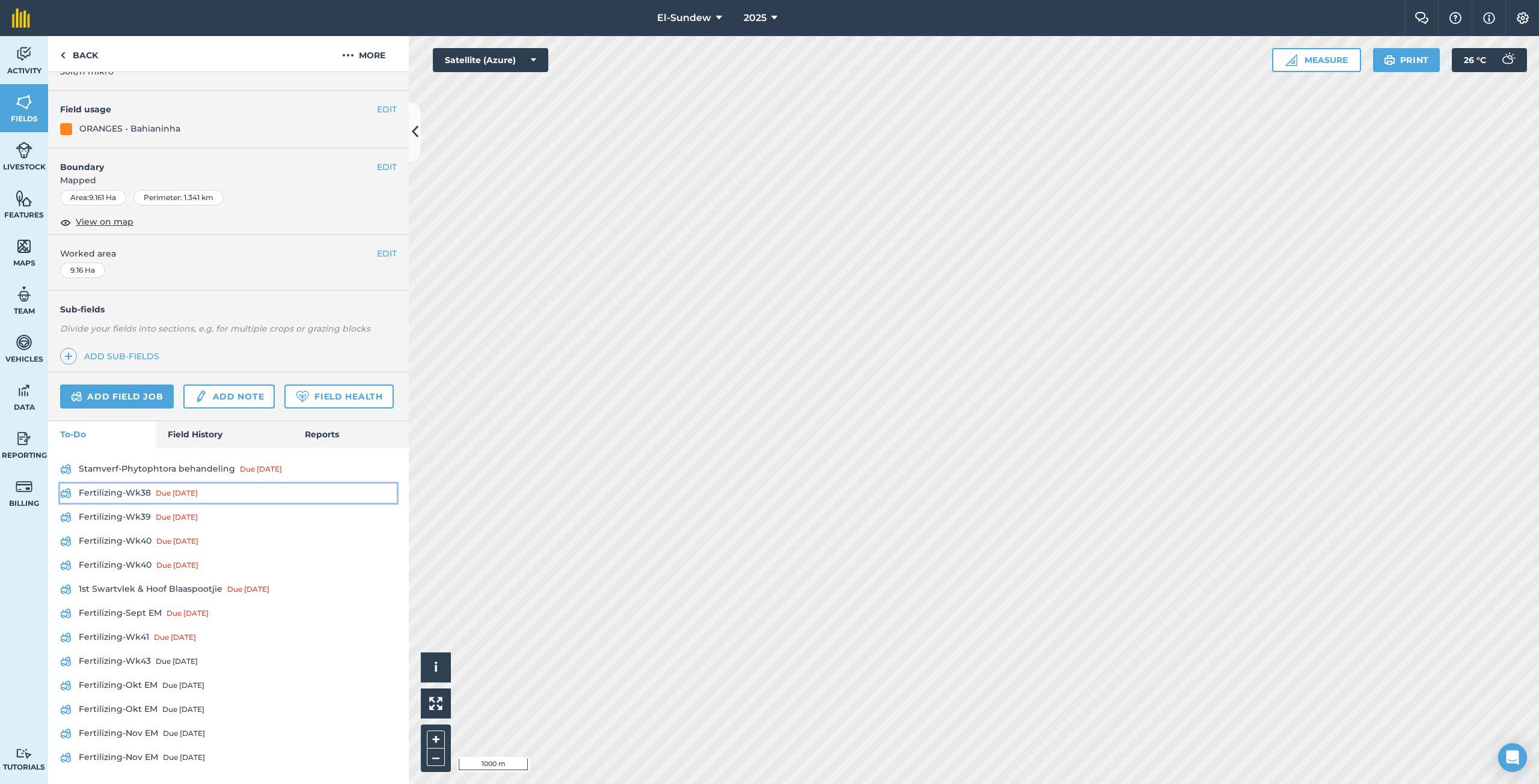
click at [142, 497] on link "Fertilizing-Wk38 Due 15 Sep" at bounding box center [229, 493] width 336 height 19
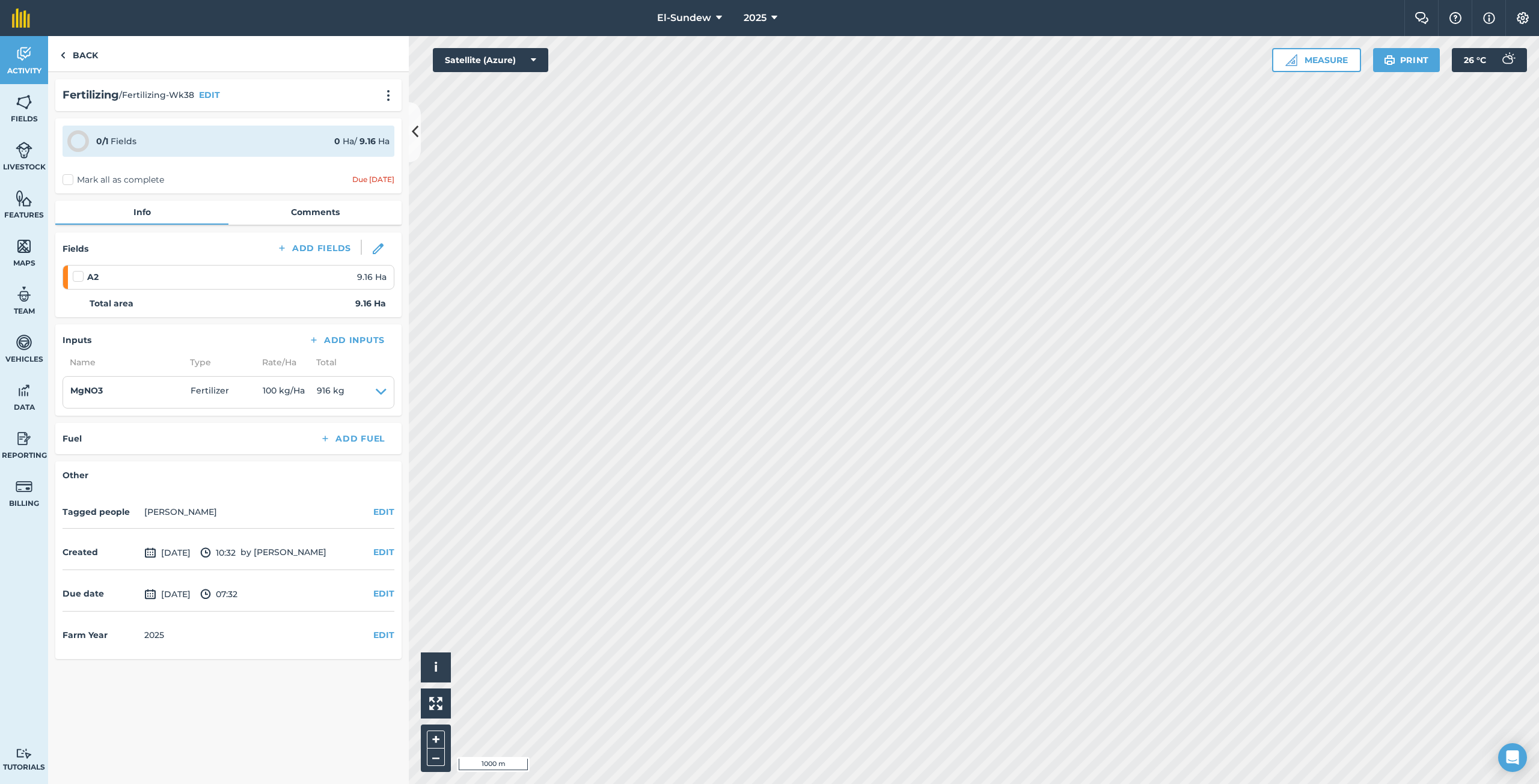
click at [78, 271] on label at bounding box center [80, 271] width 15 height 0
click at [78, 274] on input "checkbox" at bounding box center [76, 274] width 8 height 8
checkbox input "false"
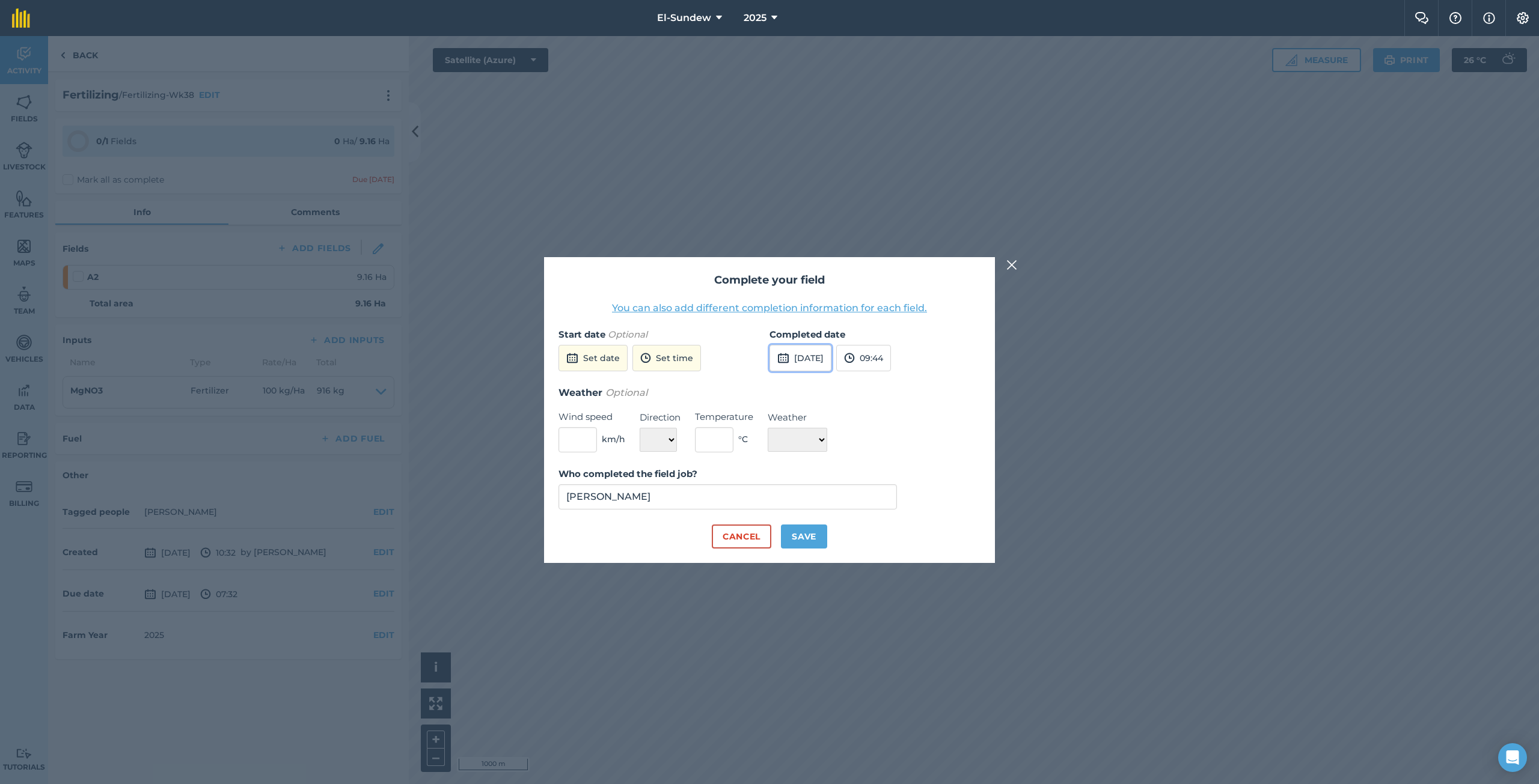
click at [814, 364] on button "6th Oct 2025" at bounding box center [800, 358] width 62 height 27
click at [778, 442] on button "6" at bounding box center [784, 442] width 28 height 19
click at [800, 531] on button "Save" at bounding box center [804, 536] width 47 height 24
checkbox input "true"
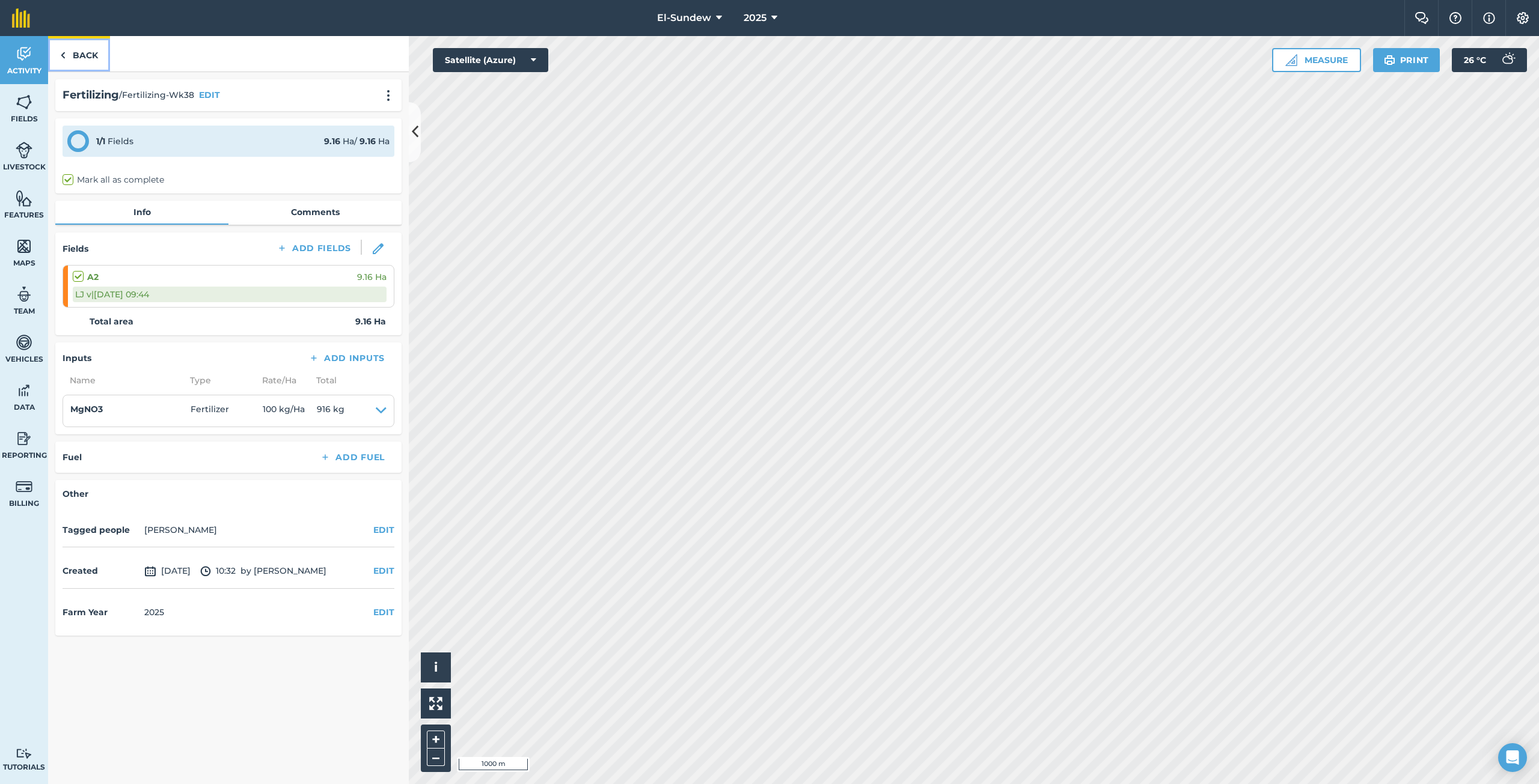
click at [83, 67] on link "Back" at bounding box center [79, 53] width 62 height 35
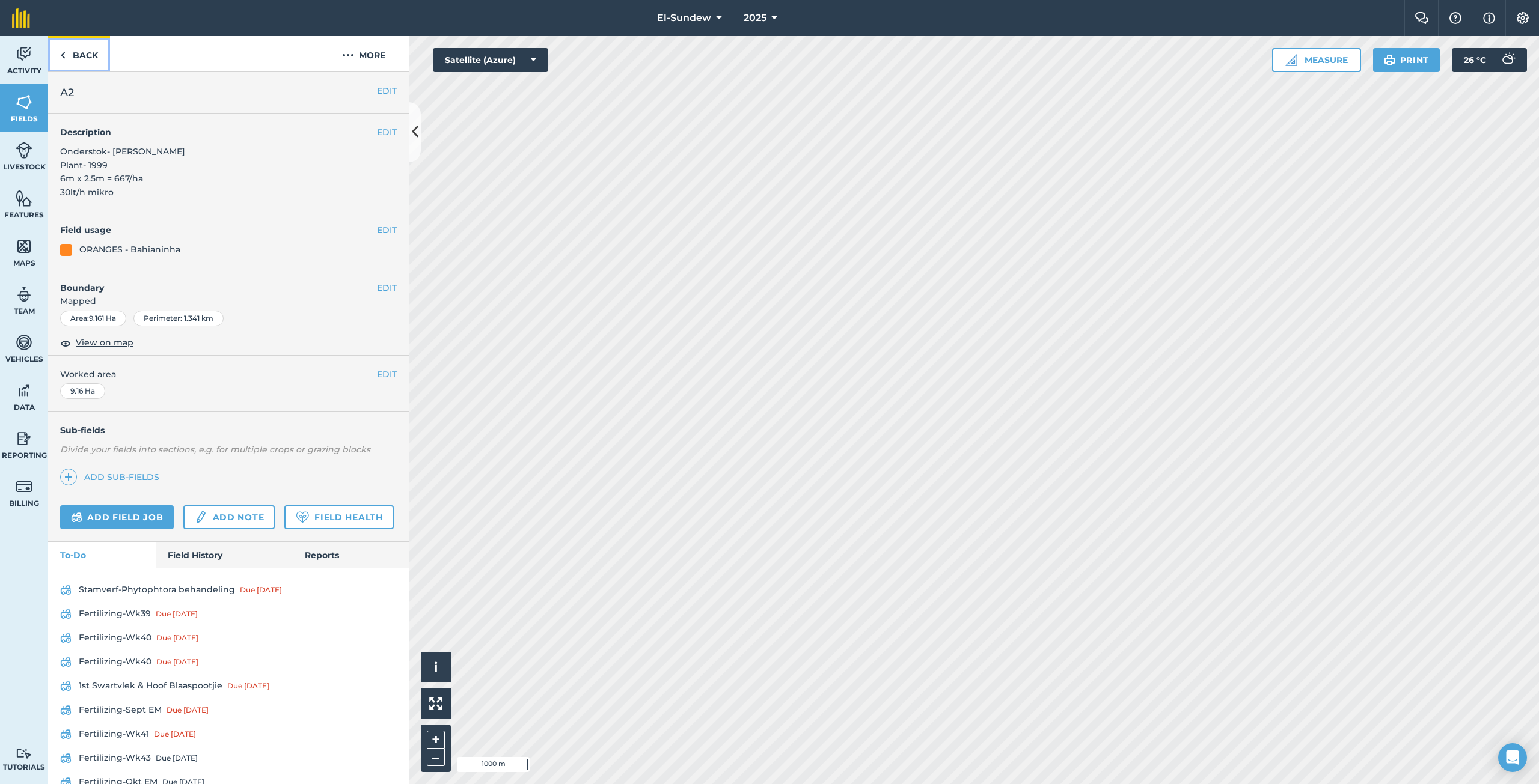
click at [83, 67] on link "Back" at bounding box center [79, 53] width 62 height 35
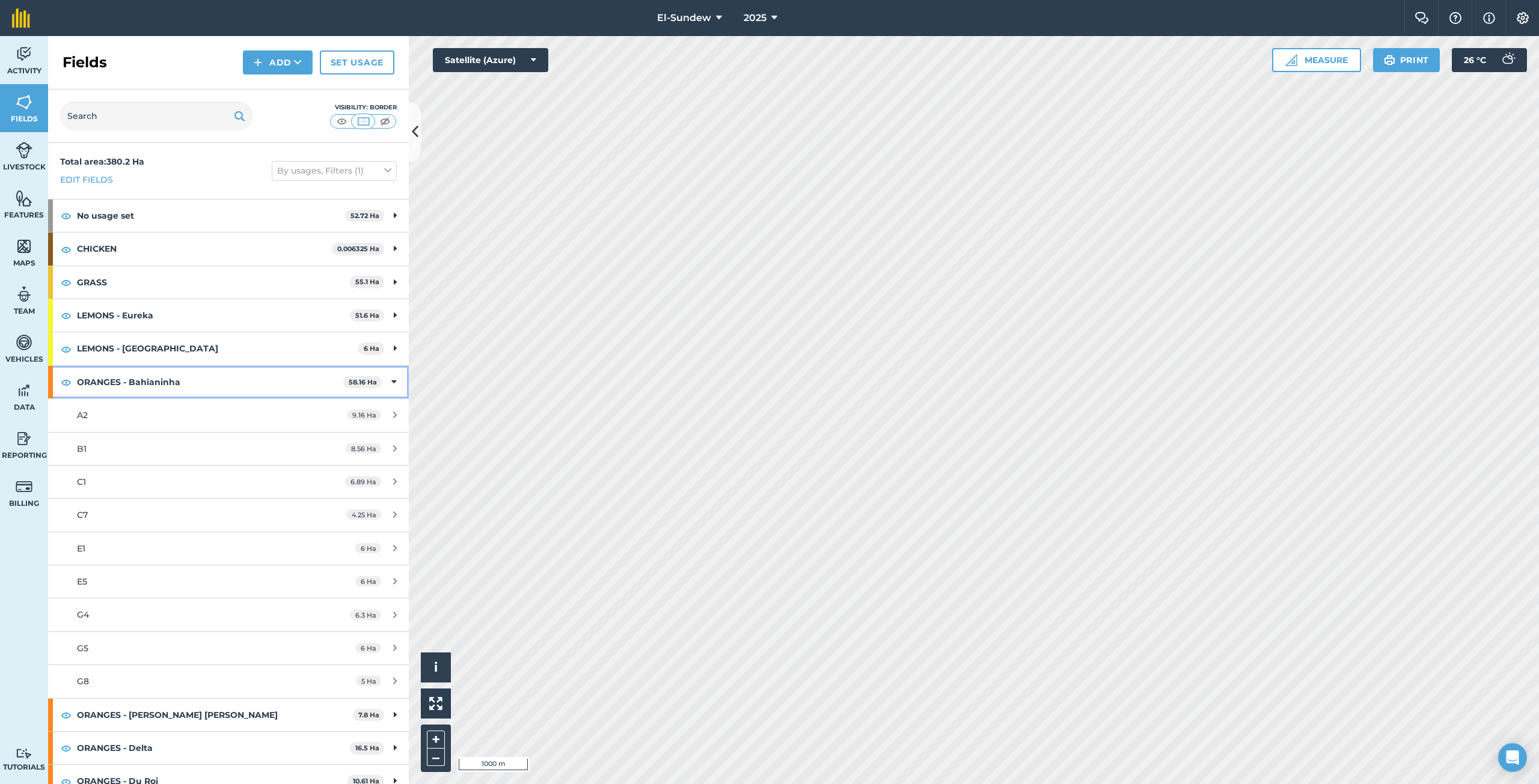
click at [209, 389] on strong "ORANGES - Bahianinha" at bounding box center [210, 382] width 266 height 32
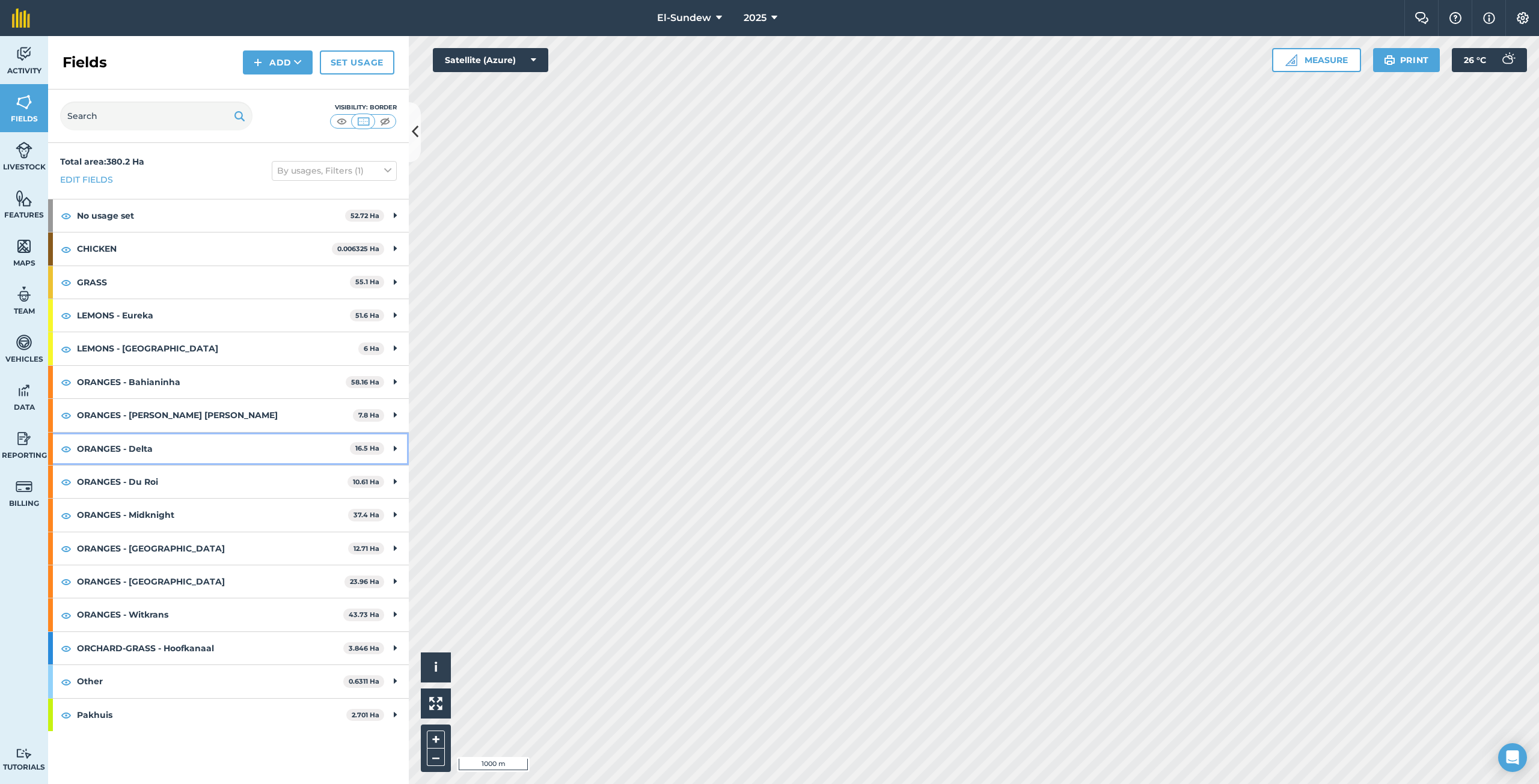
click at [195, 443] on strong "ORANGES - Delta" at bounding box center [213, 449] width 273 height 32
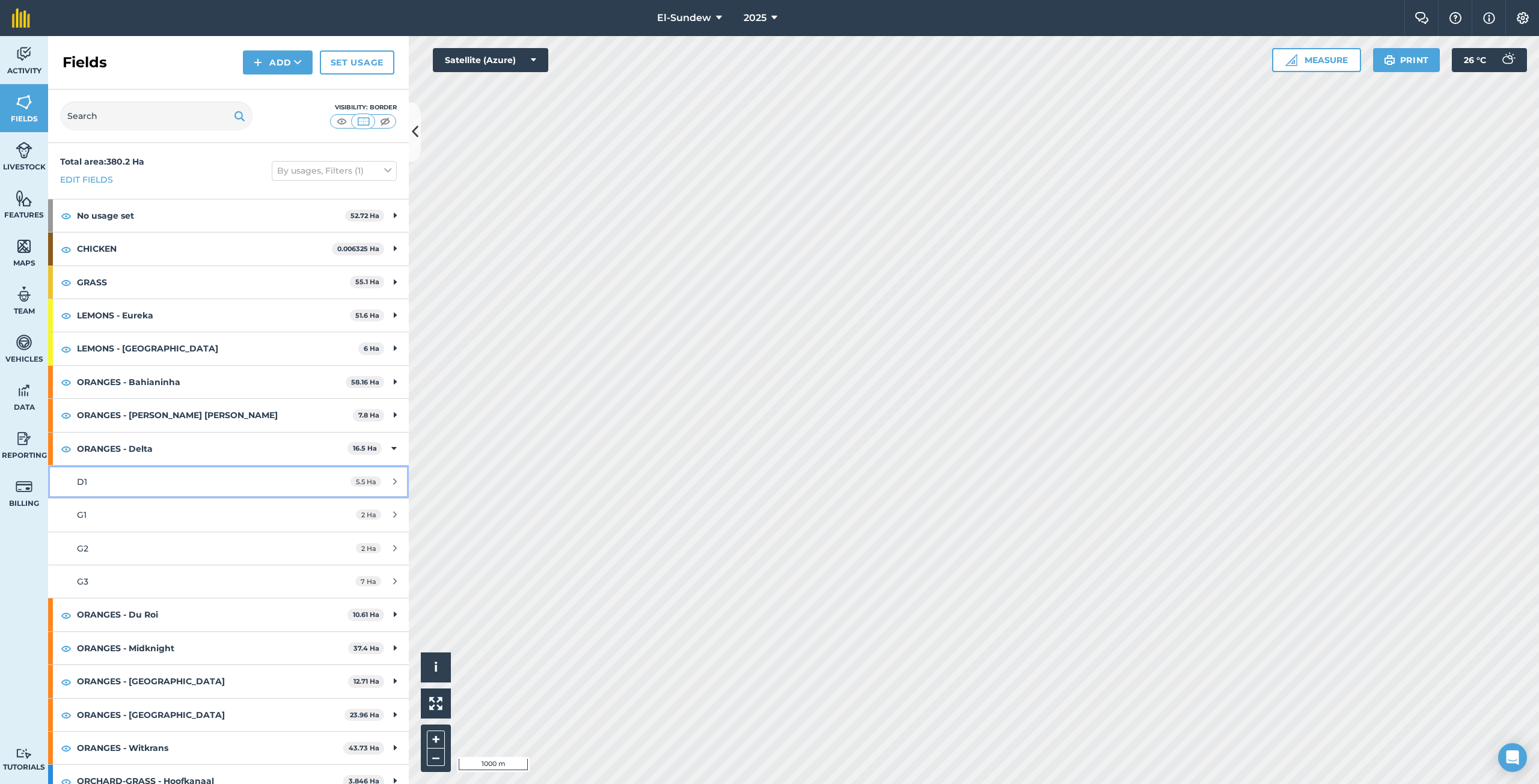
click at [167, 483] on div "D1" at bounding box center [190, 481] width 226 height 13
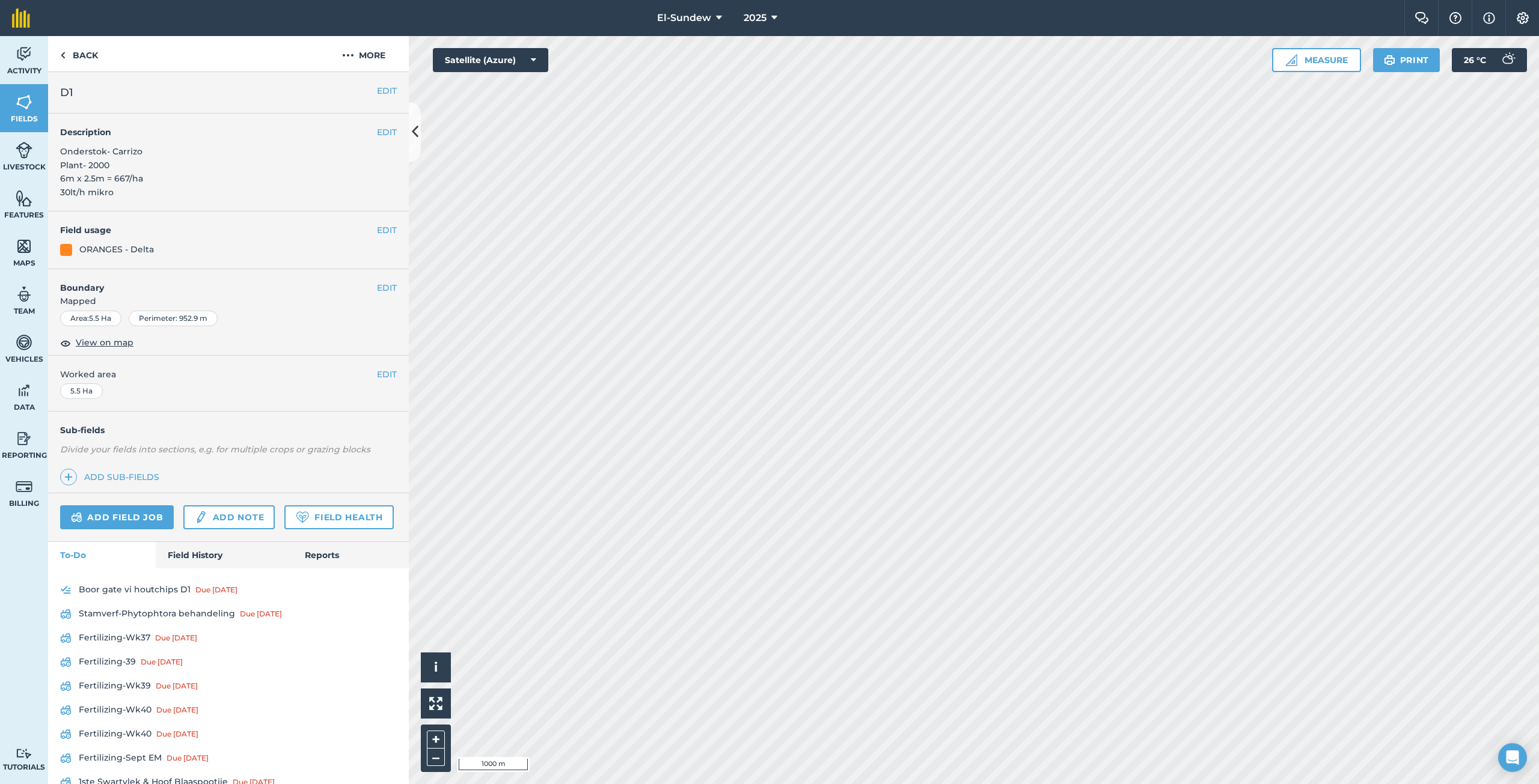
scroll to position [200, 0]
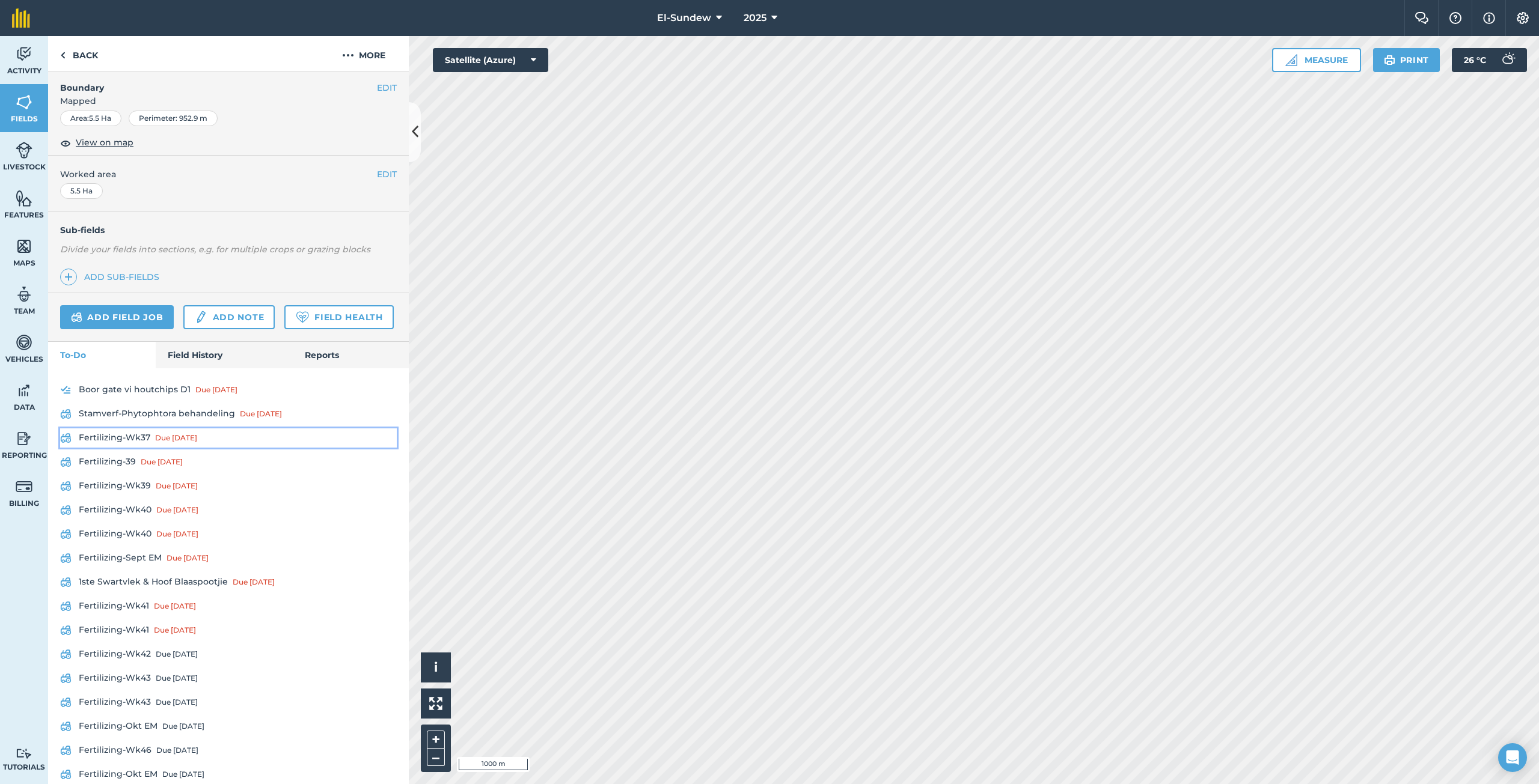
click at [138, 448] on link "Fertilizing-Wk37 Due 8 Sep" at bounding box center [229, 438] width 336 height 19
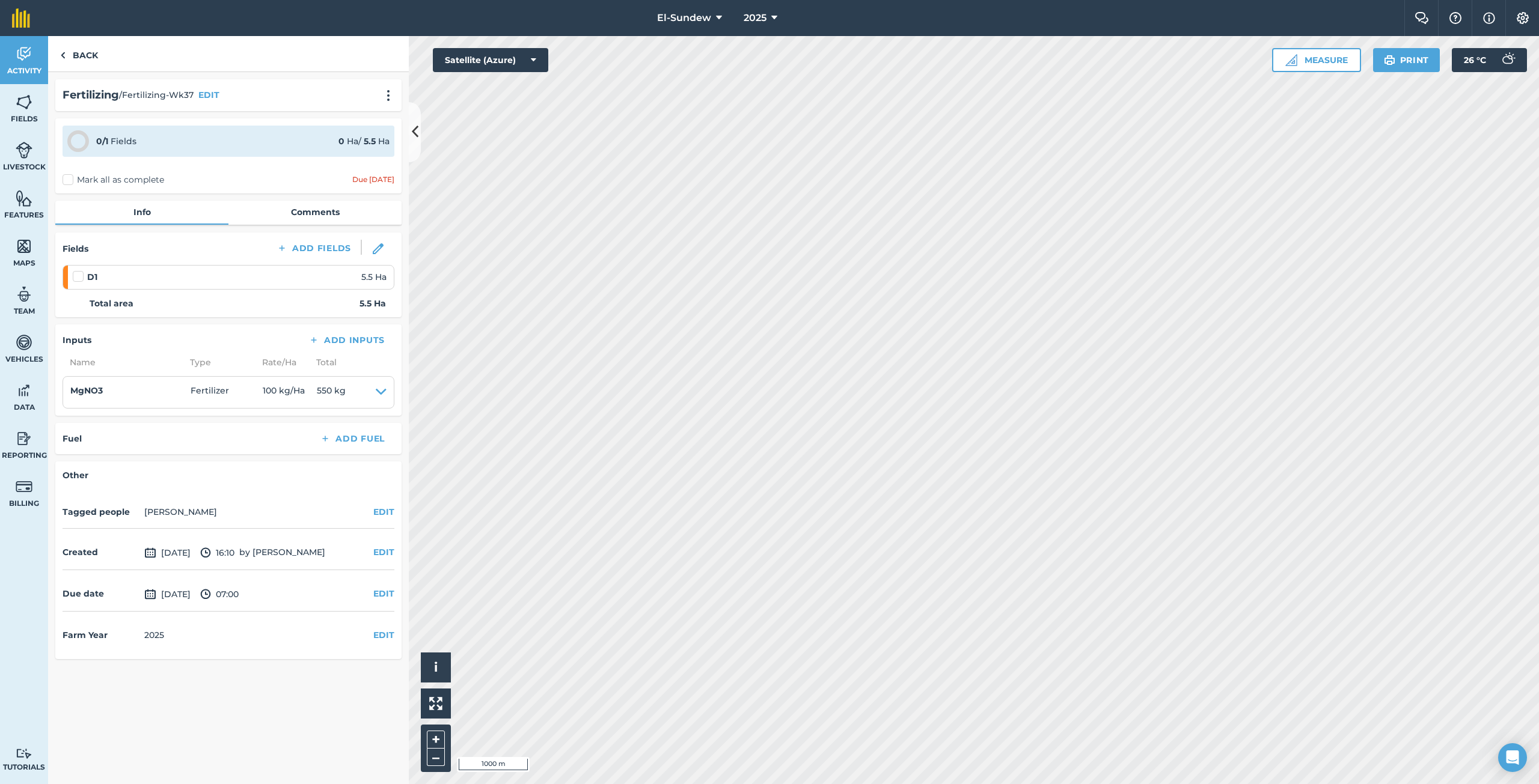
click at [77, 271] on label at bounding box center [80, 271] width 15 height 0
click at [77, 276] on input "checkbox" at bounding box center [76, 274] width 8 height 8
checkbox input "false"
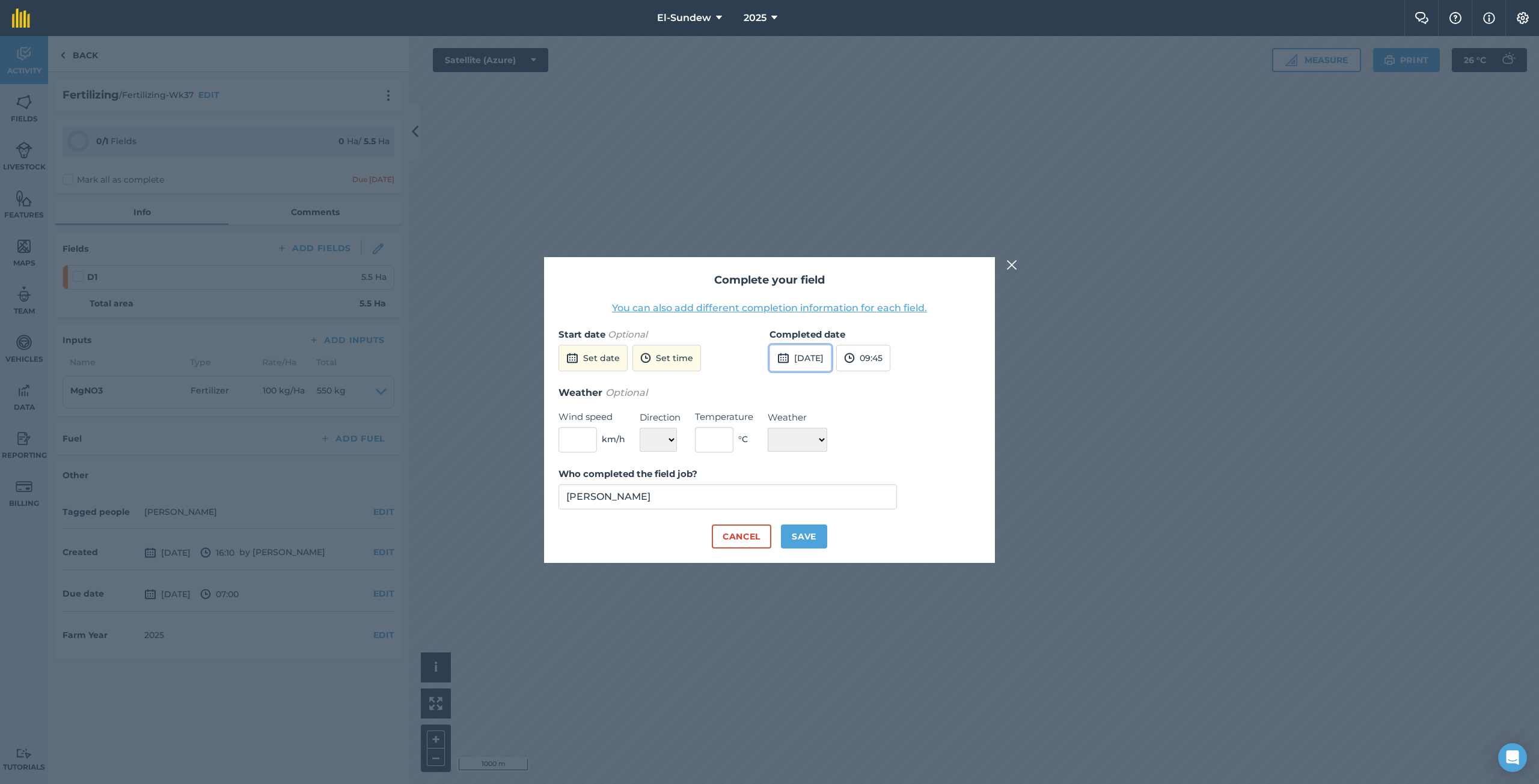
click at [805, 364] on button "6th Oct 2025" at bounding box center [800, 358] width 62 height 27
click at [843, 423] on button "1" at bounding box center [840, 423] width 28 height 19
click at [805, 543] on button "Save" at bounding box center [804, 536] width 47 height 24
checkbox input "true"
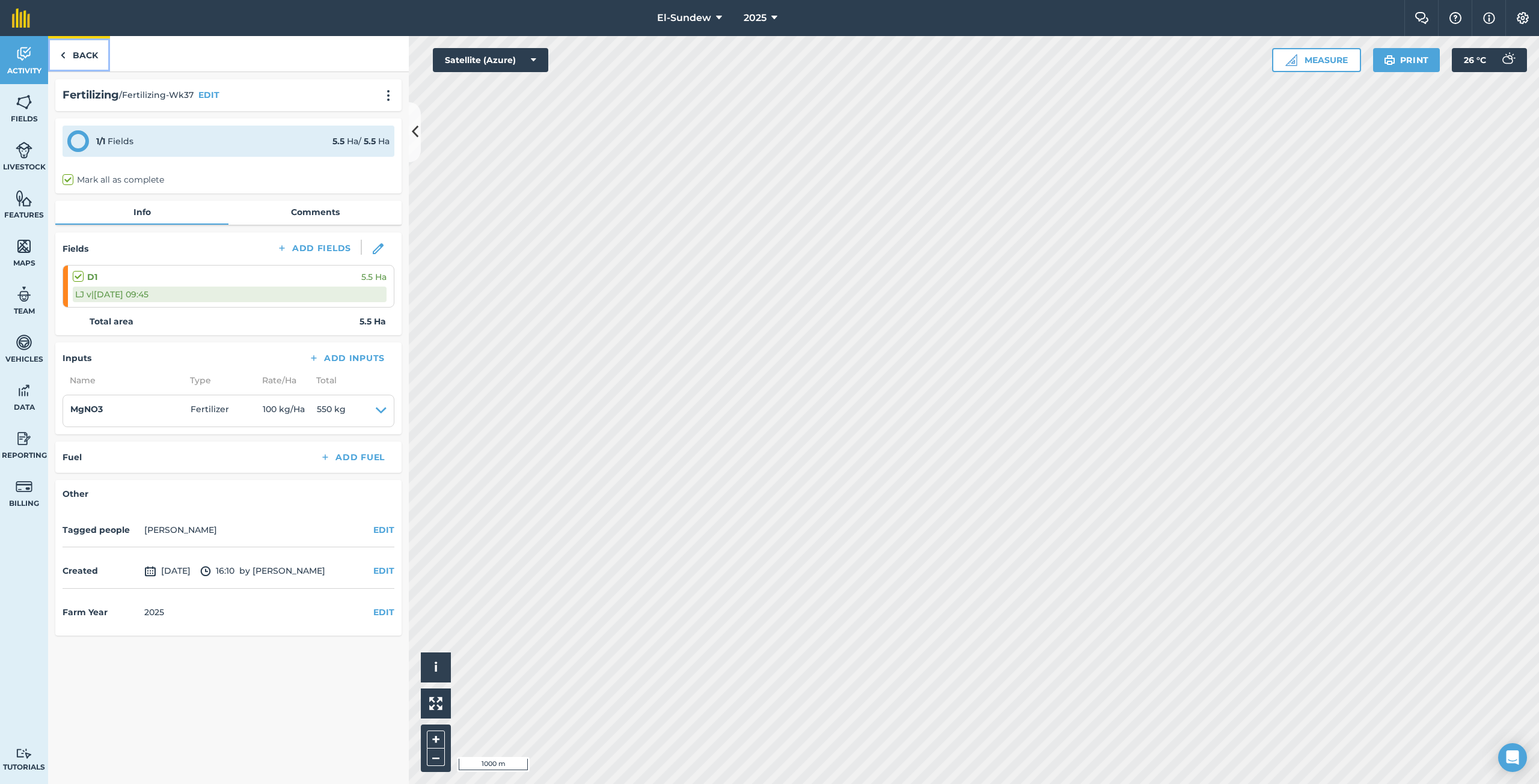
click at [67, 56] on link "Back" at bounding box center [79, 53] width 62 height 35
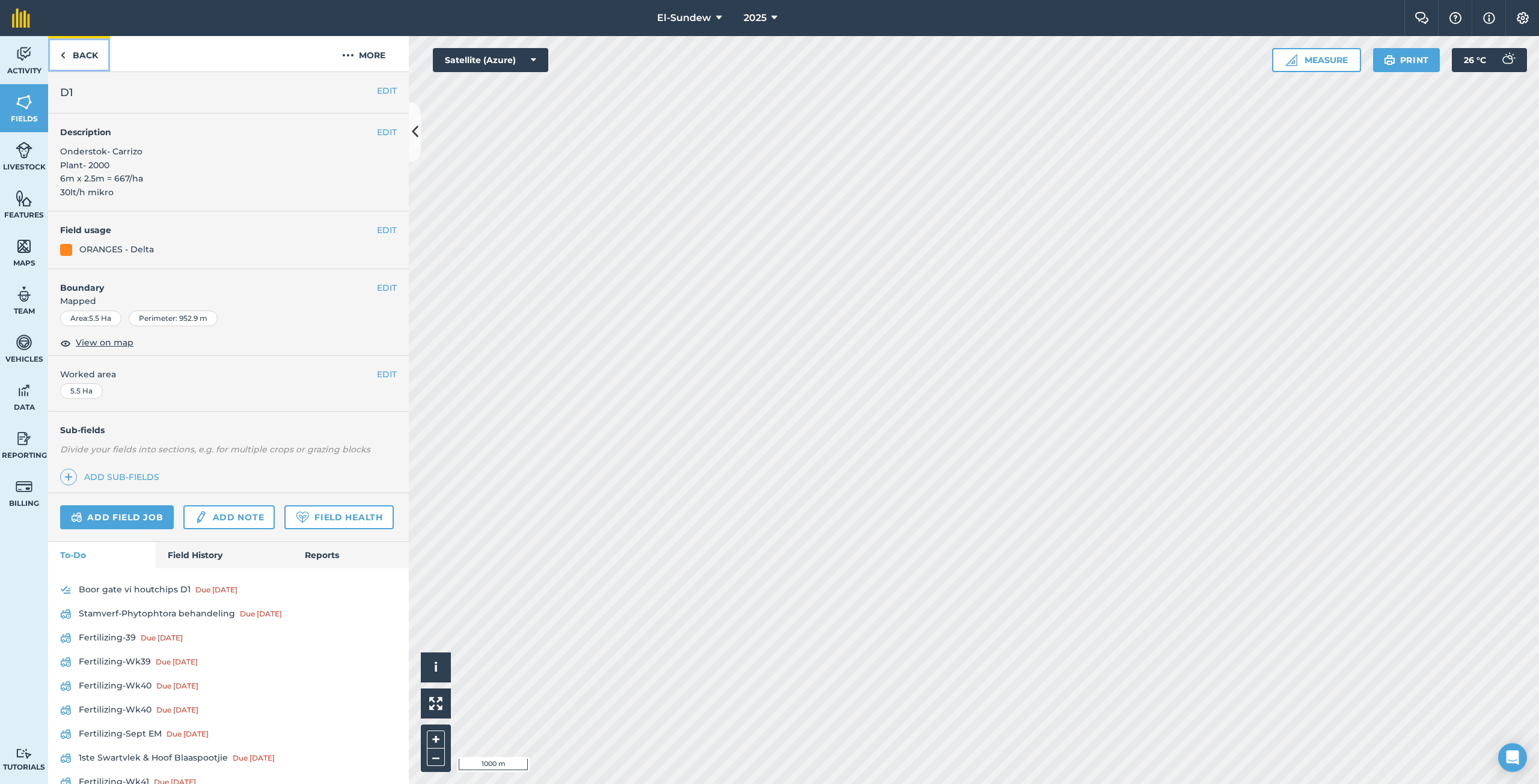
click at [80, 56] on link "Back" at bounding box center [79, 53] width 62 height 35
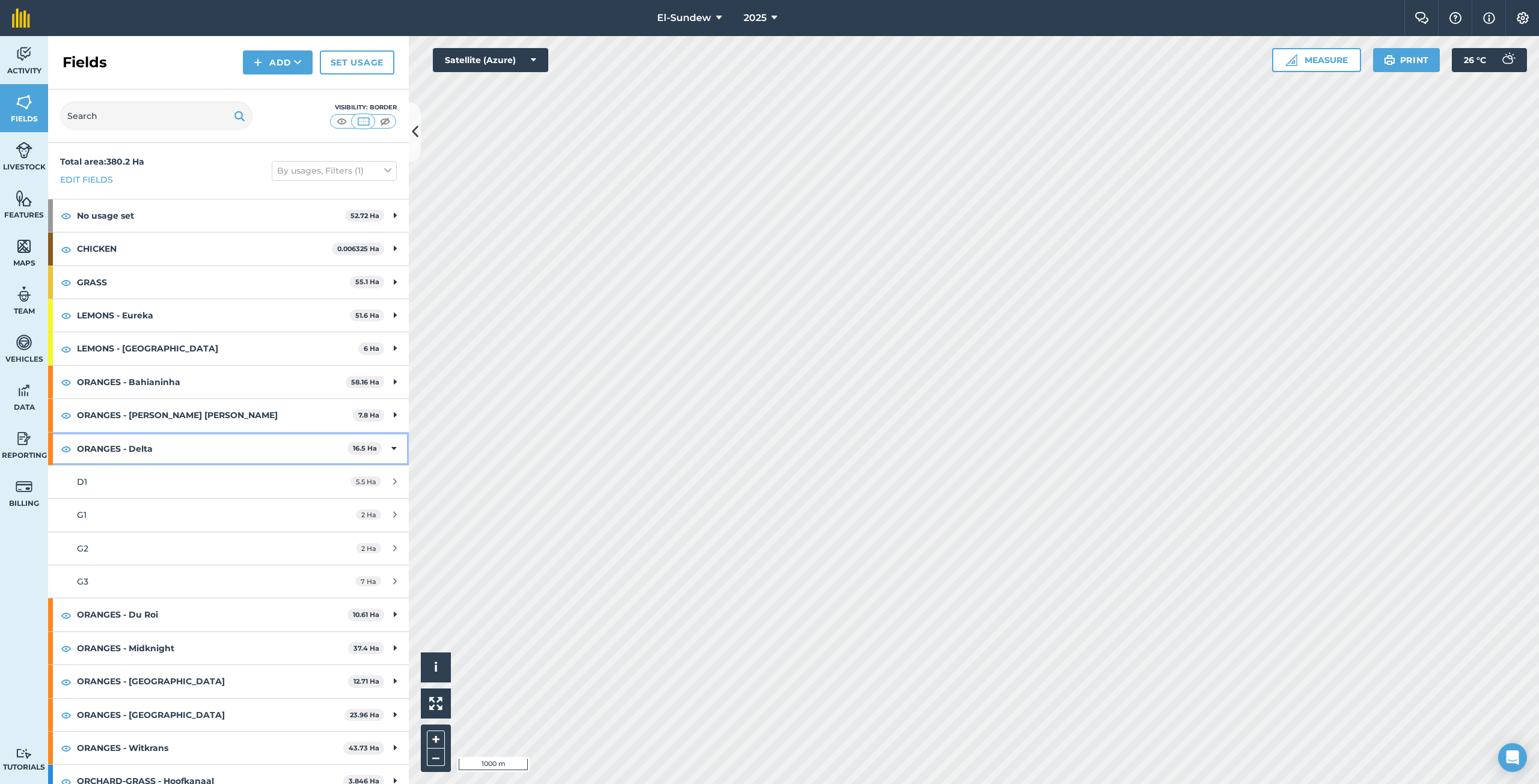
click at [149, 450] on strong "ORANGES - Delta" at bounding box center [213, 449] width 271 height 32
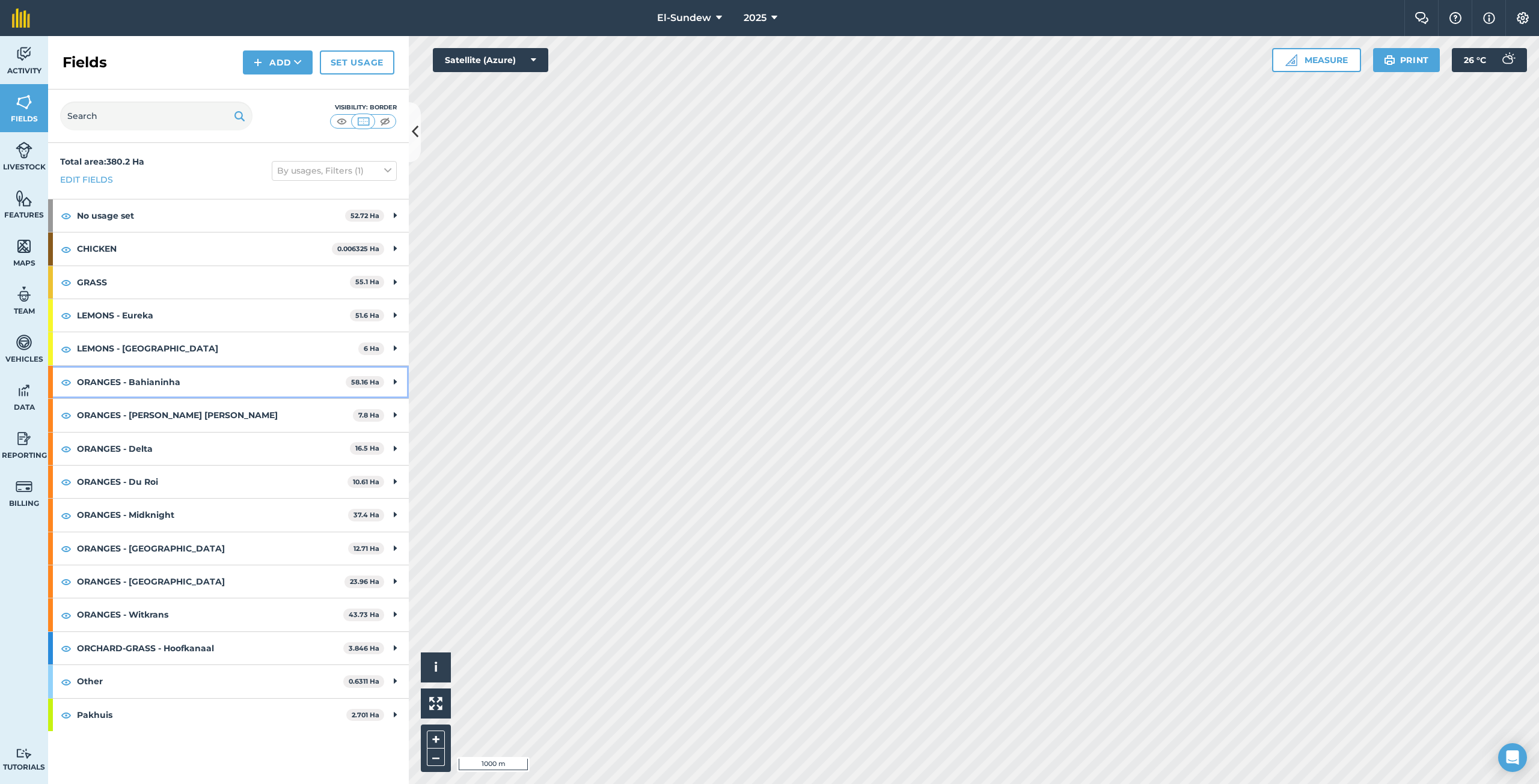
click at [174, 387] on strong "ORANGES - Bahianinha" at bounding box center [211, 382] width 268 height 32
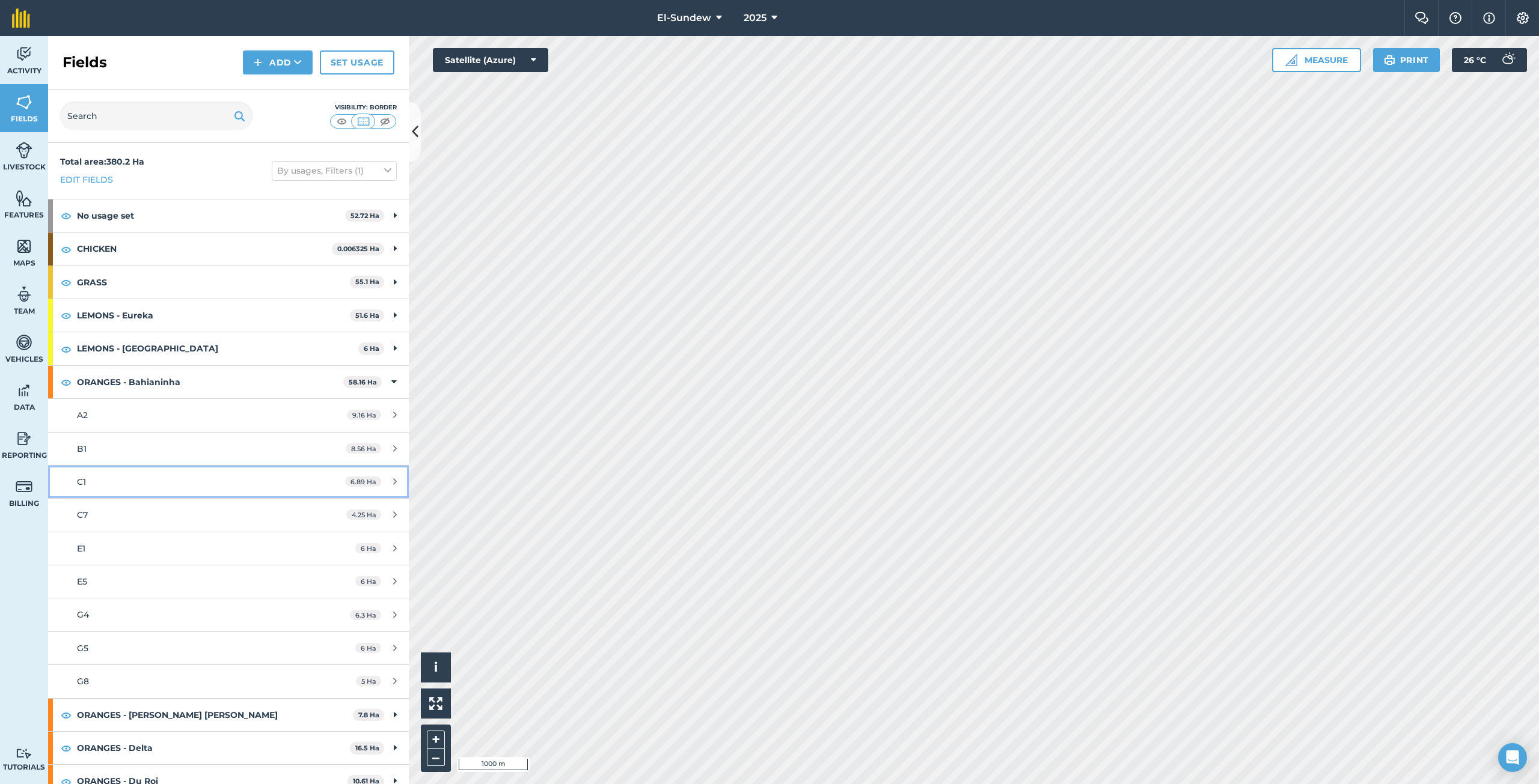
click at [148, 481] on div "C1" at bounding box center [190, 481] width 226 height 13
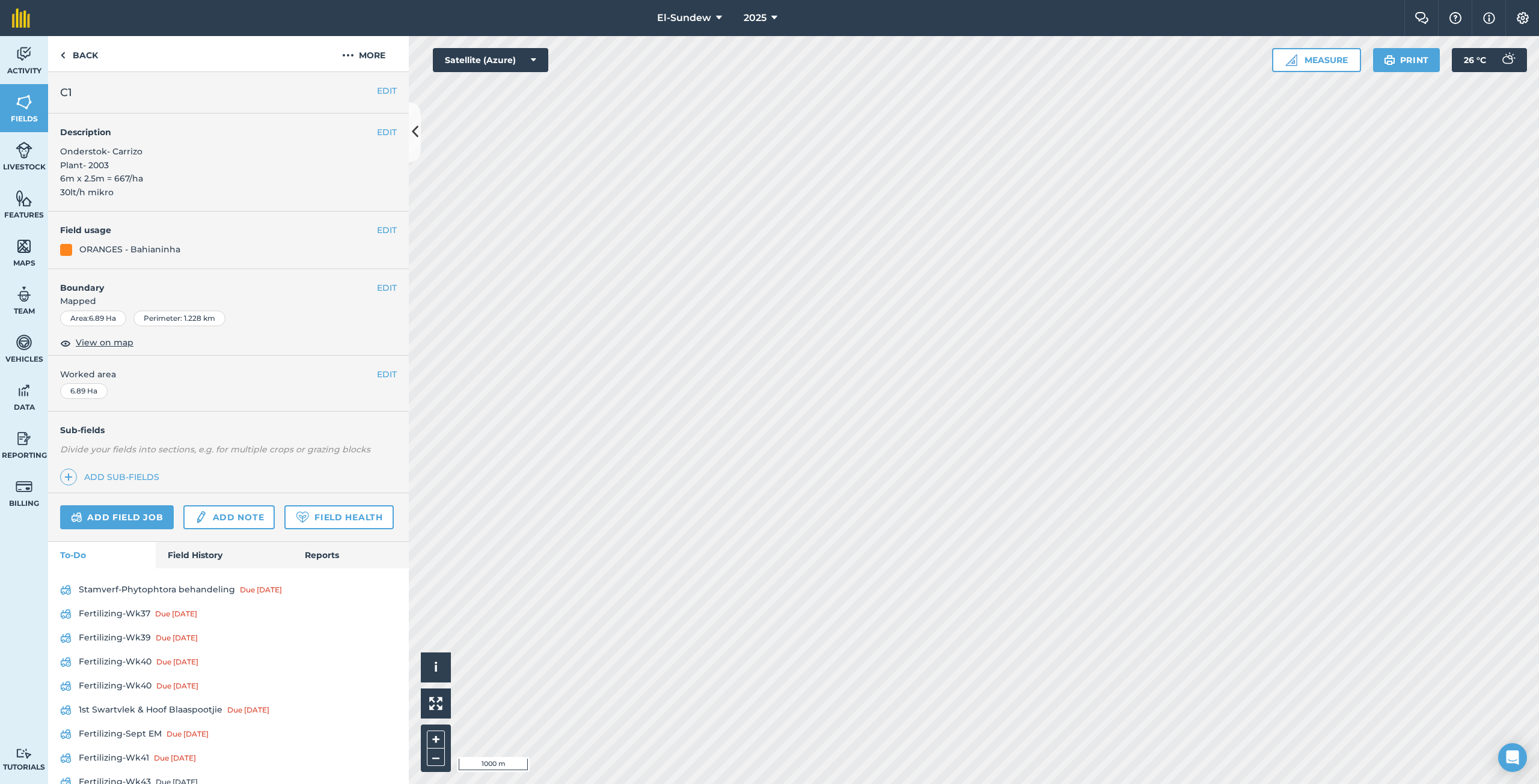
scroll to position [154, 0]
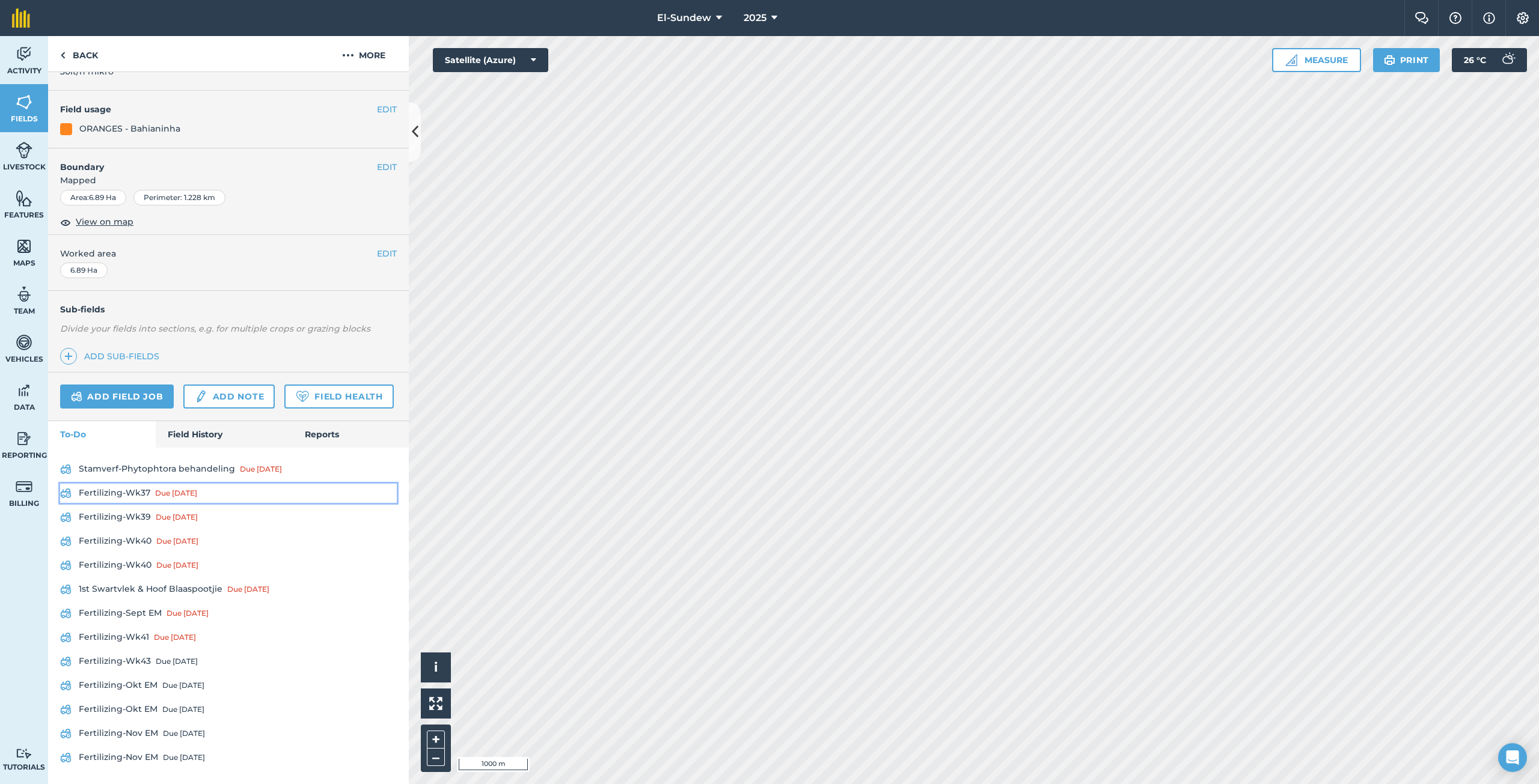
click at [142, 488] on link "Fertilizing-Wk37 Due 8 Sep" at bounding box center [229, 493] width 336 height 19
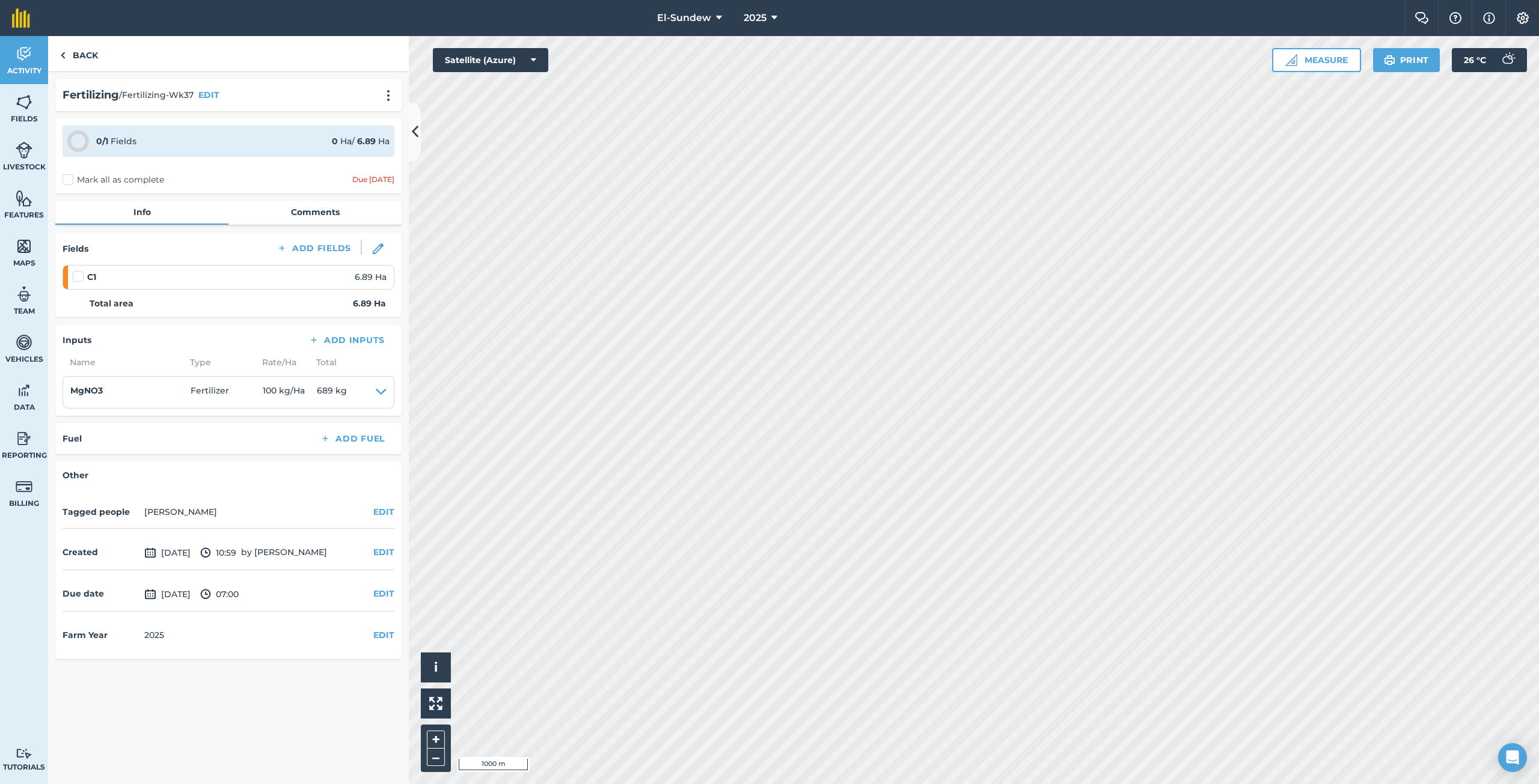
click at [75, 271] on label at bounding box center [80, 271] width 15 height 0
click at [75, 278] on input "checkbox" at bounding box center [76, 274] width 8 height 8
checkbox input "false"
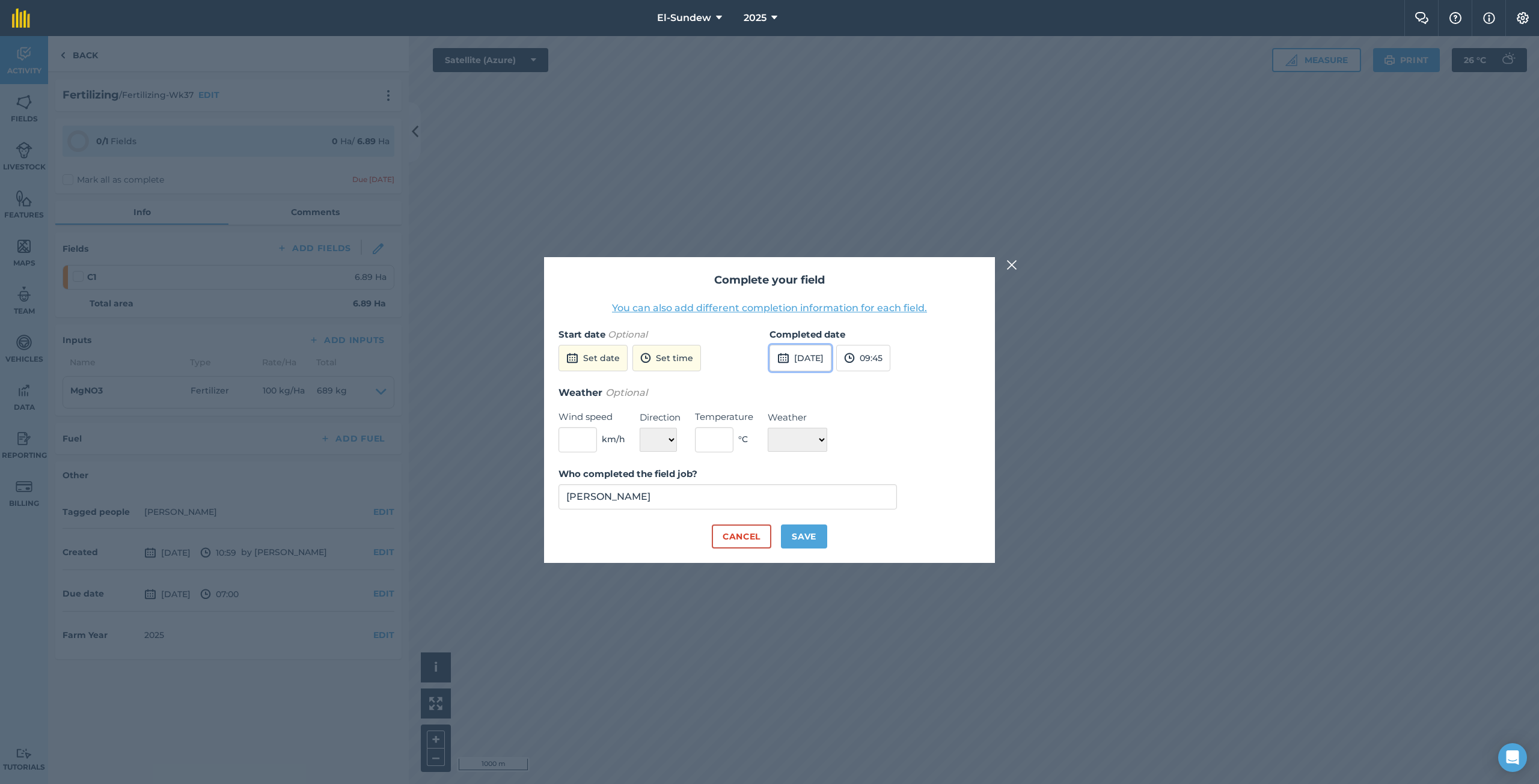
click at [831, 353] on button "6th Oct 2025" at bounding box center [800, 358] width 62 height 27
click at [836, 417] on button "1" at bounding box center [840, 423] width 28 height 19
click at [798, 541] on button "Save" at bounding box center [804, 536] width 47 height 24
checkbox input "true"
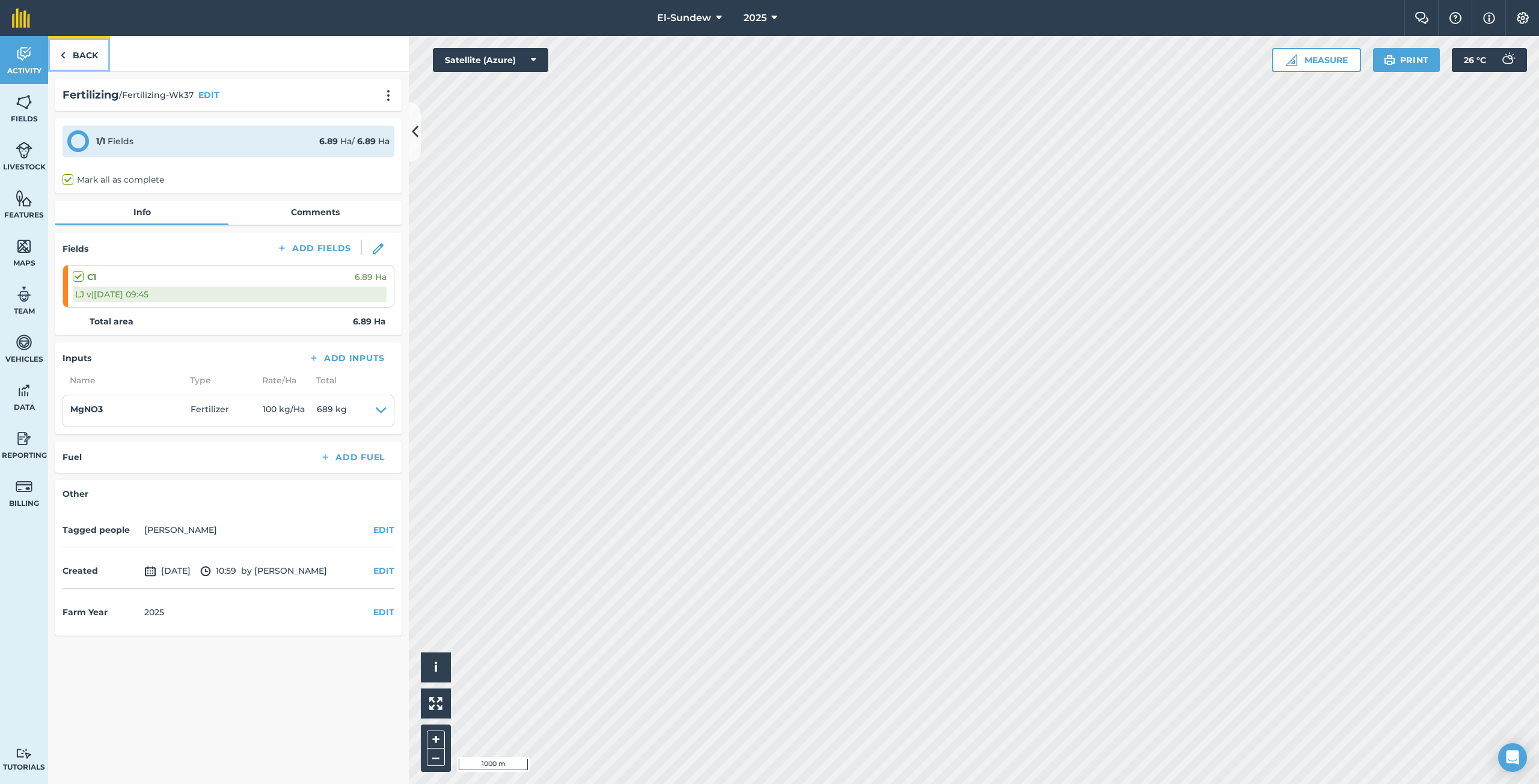
click at [77, 57] on link "Back" at bounding box center [79, 53] width 62 height 35
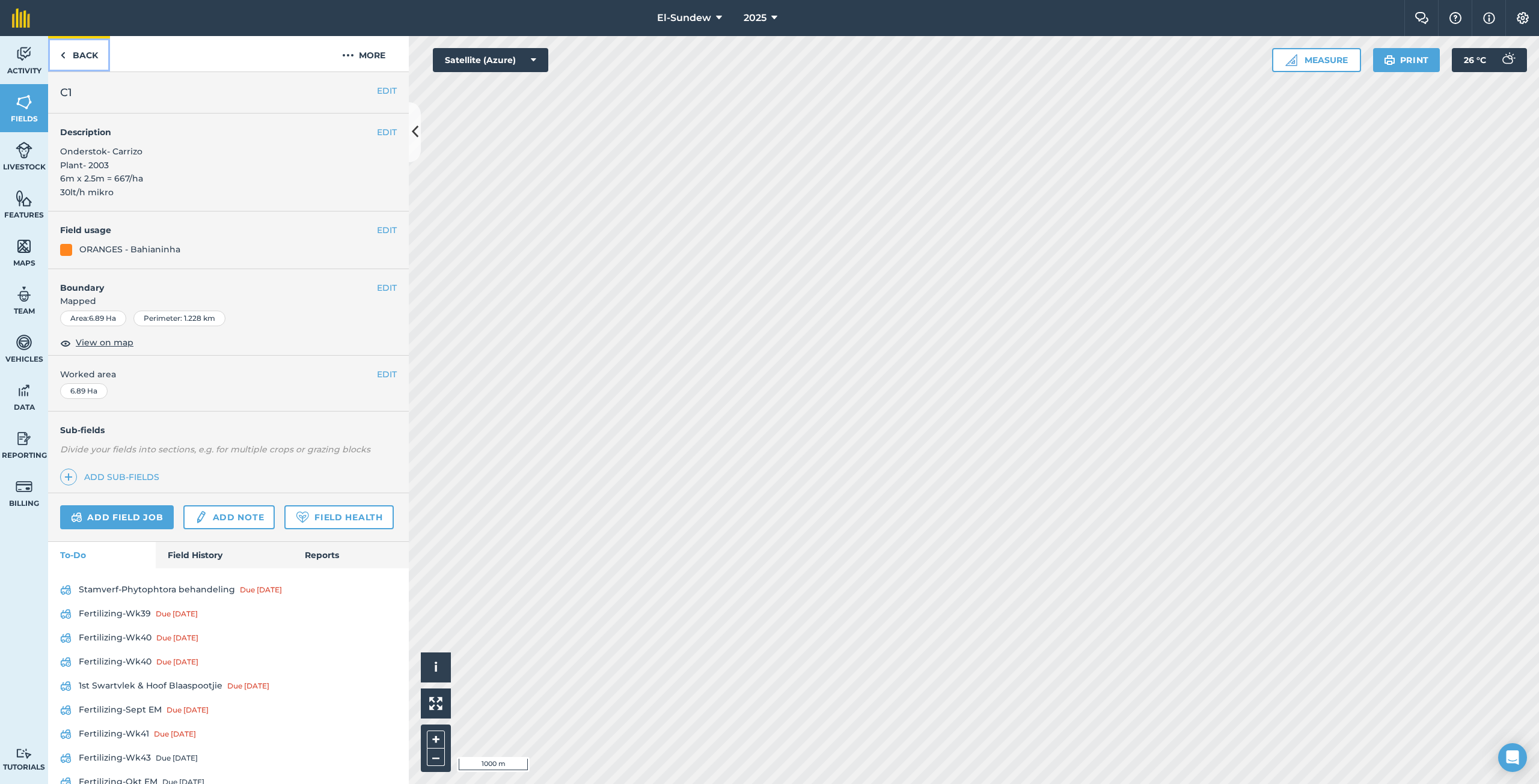
click at [77, 57] on link "Back" at bounding box center [79, 53] width 62 height 35
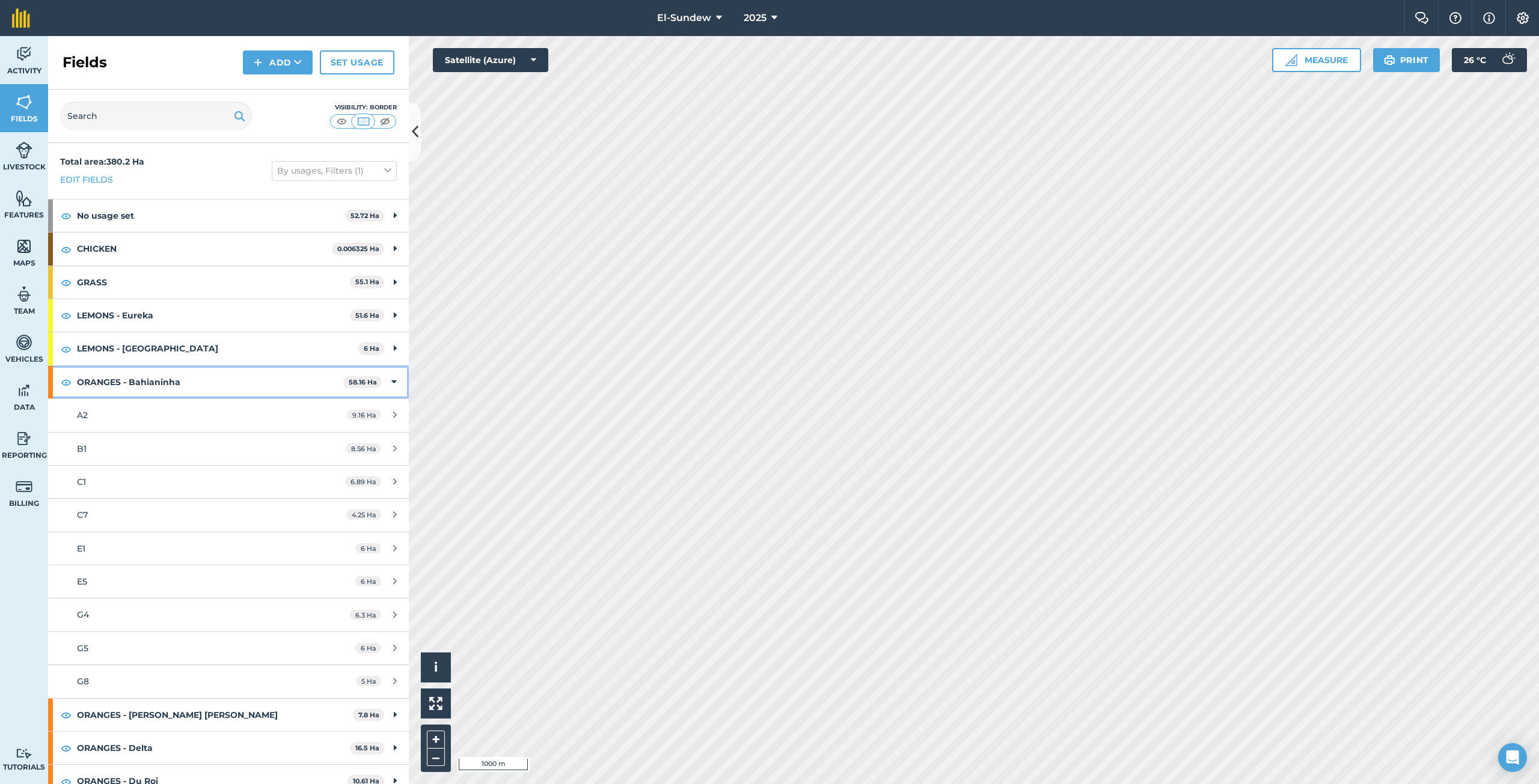
click at [191, 391] on strong "ORANGES - Bahianinha" at bounding box center [210, 382] width 266 height 32
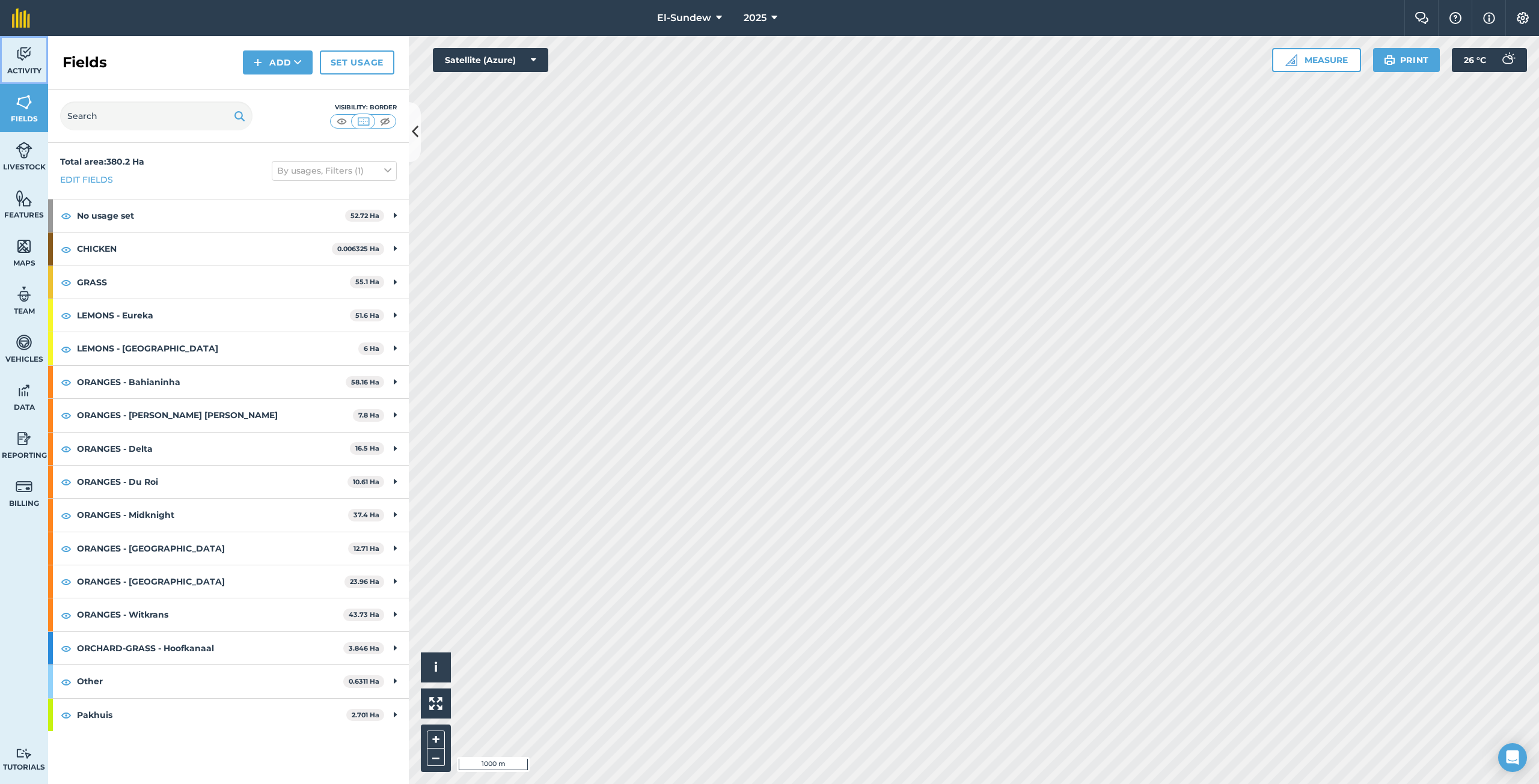
click at [18, 66] on span "Activity" at bounding box center [24, 70] width 48 height 10
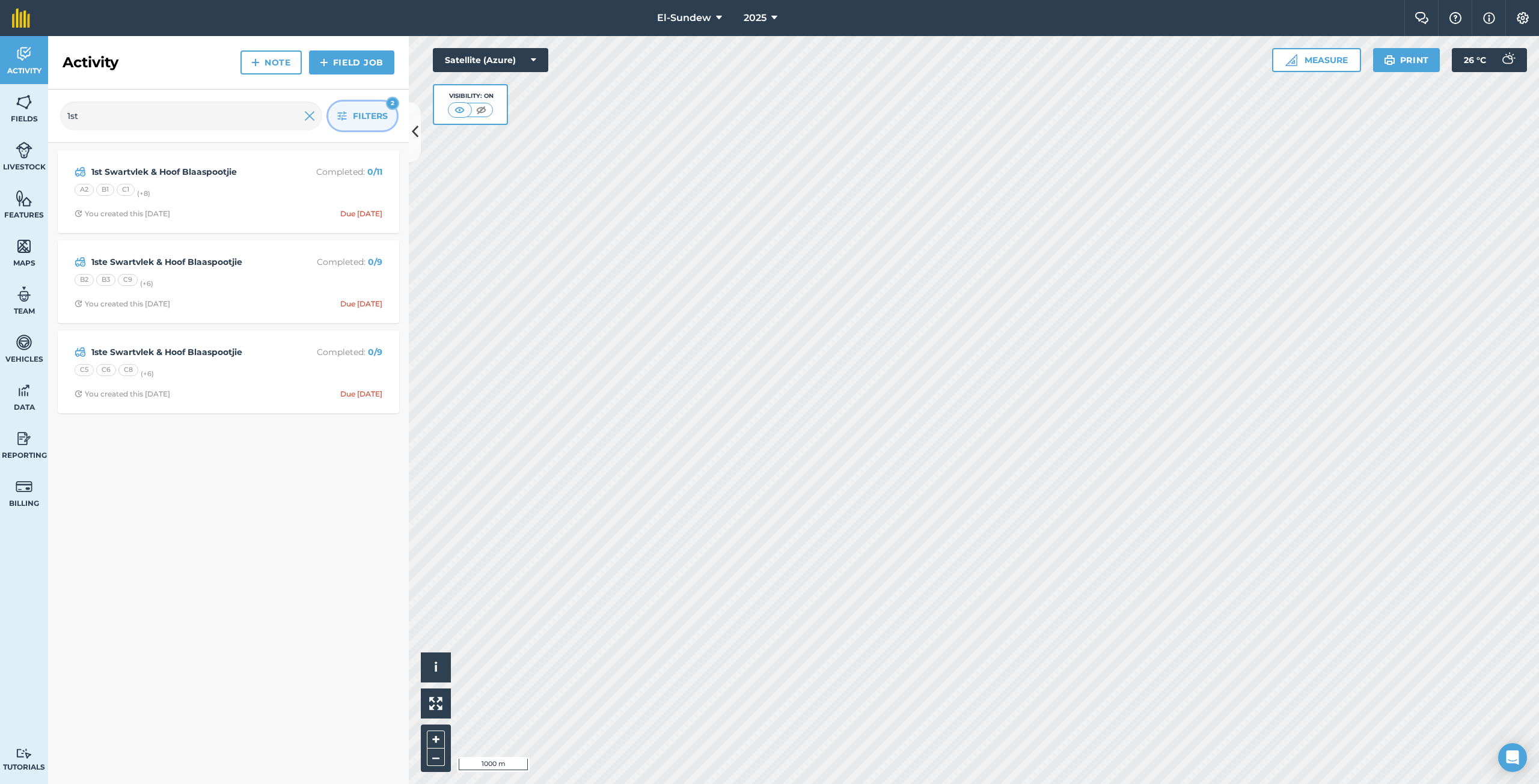
click at [344, 117] on icon "button" at bounding box center [342, 115] width 10 height 10
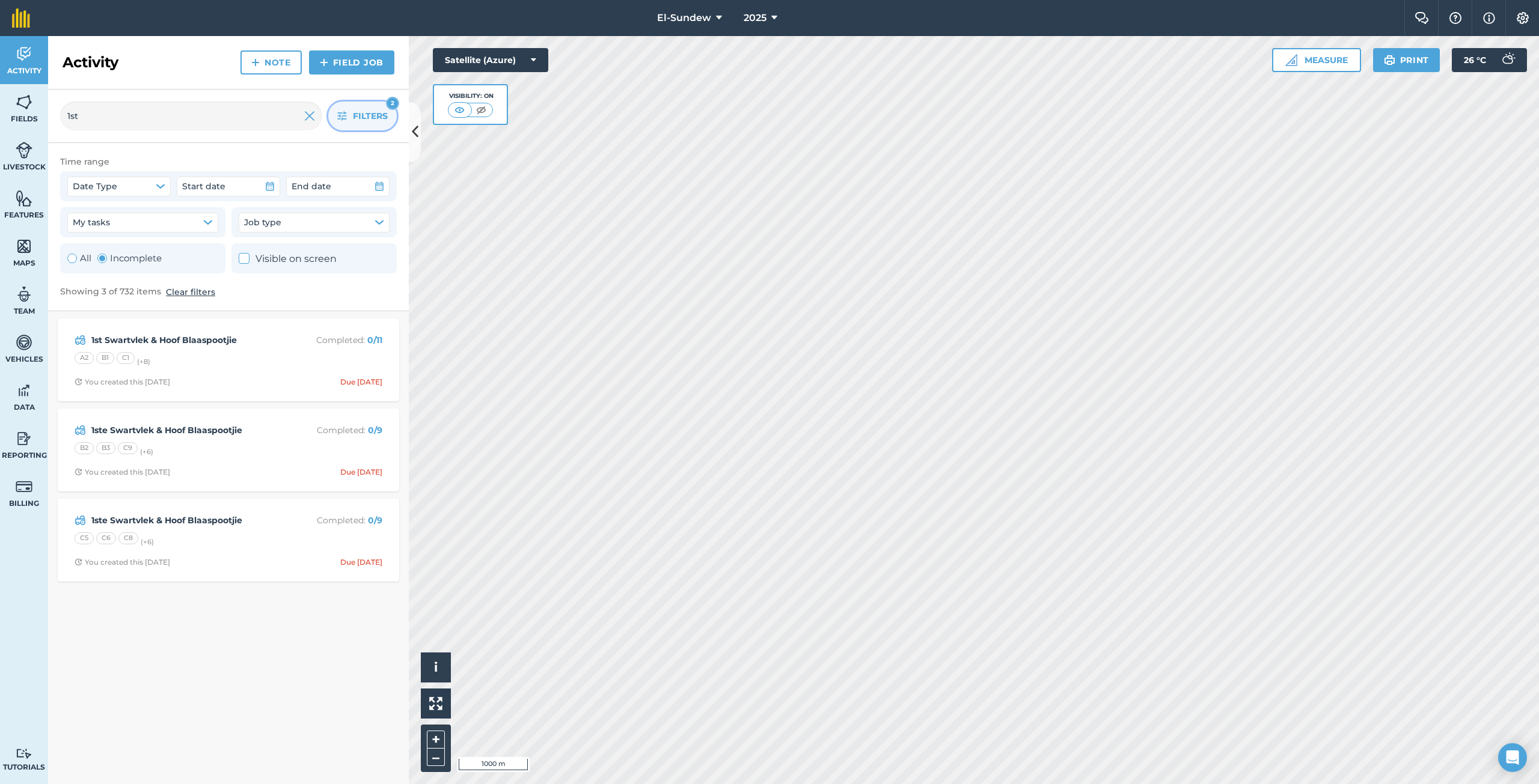
click at [103, 258] on div "Toggle Activity" at bounding box center [102, 258] width 10 height 10
click at [307, 118] on img at bounding box center [310, 115] width 11 height 15
click at [345, 112] on icon "button" at bounding box center [342, 115] width 10 height 10
